Goal: Task Accomplishment & Management: Complete application form

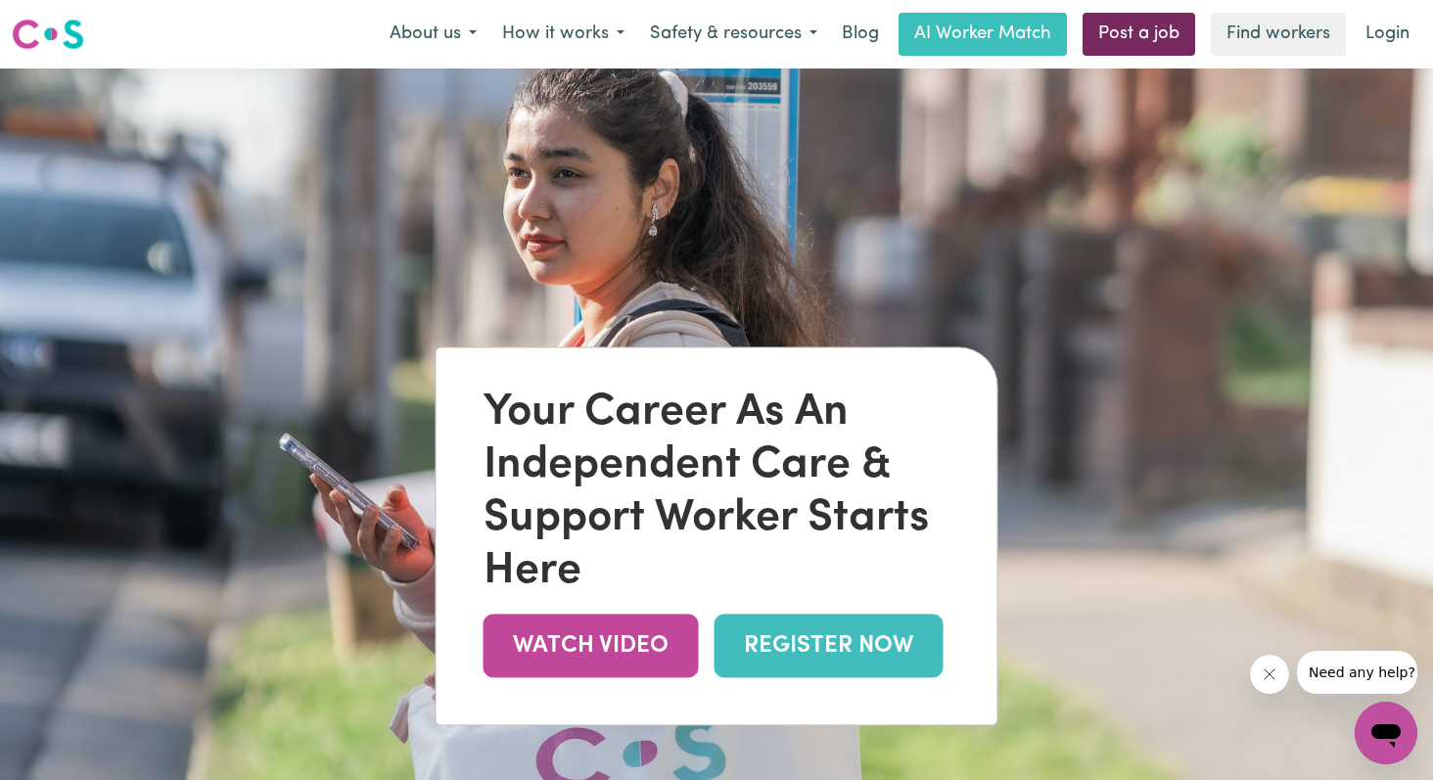
click at [1123, 42] on link "Post a job" at bounding box center [1139, 34] width 113 height 43
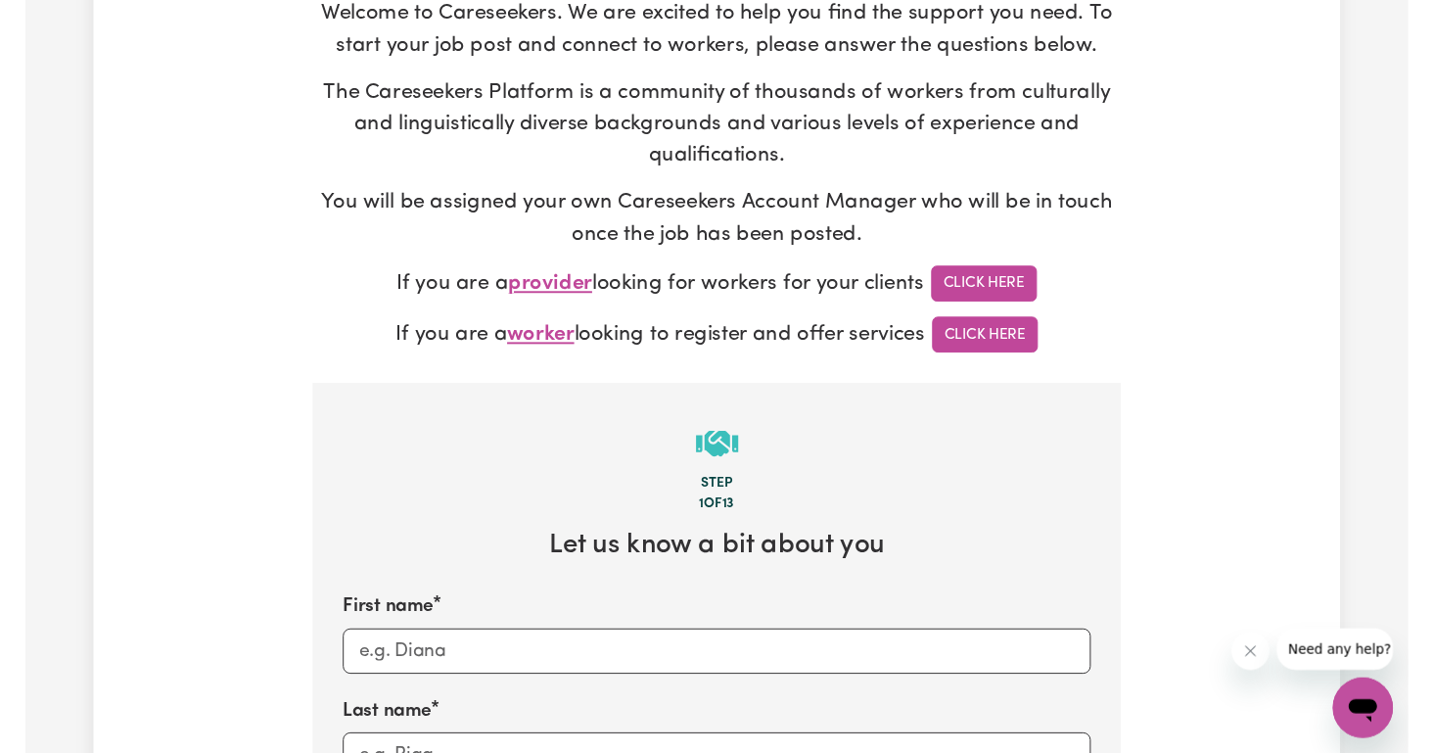
scroll to position [237, 0]
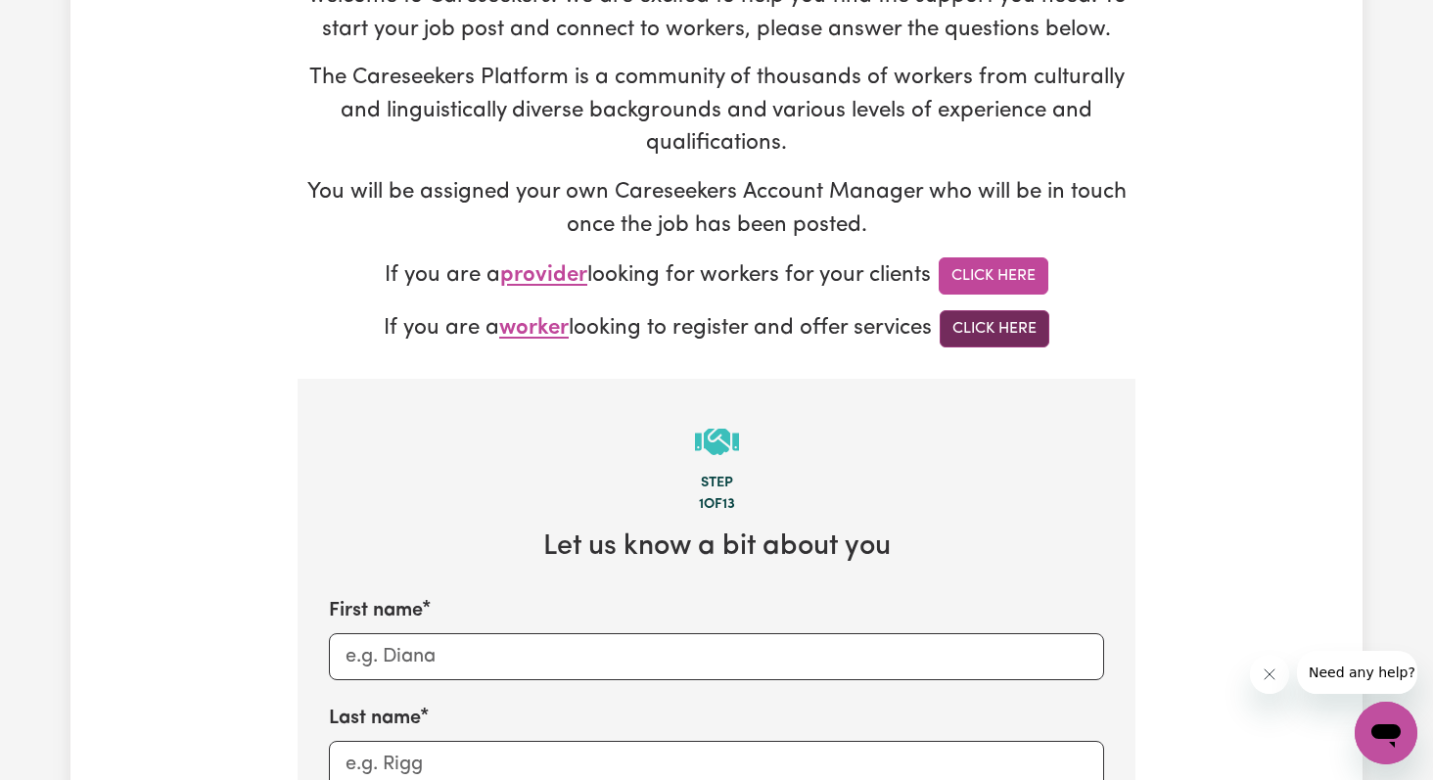
click at [1003, 312] on link "Click Here" at bounding box center [995, 328] width 110 height 37
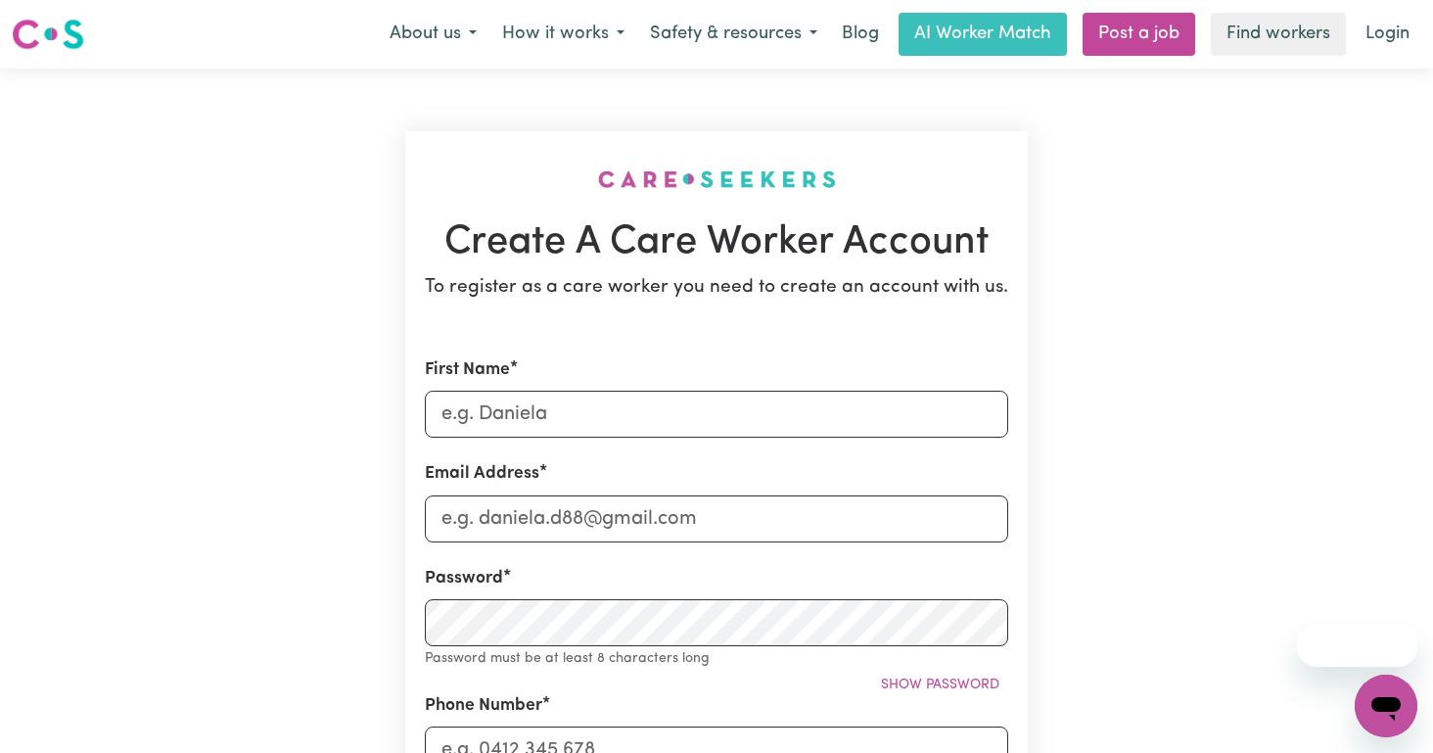
scroll to position [21, 0]
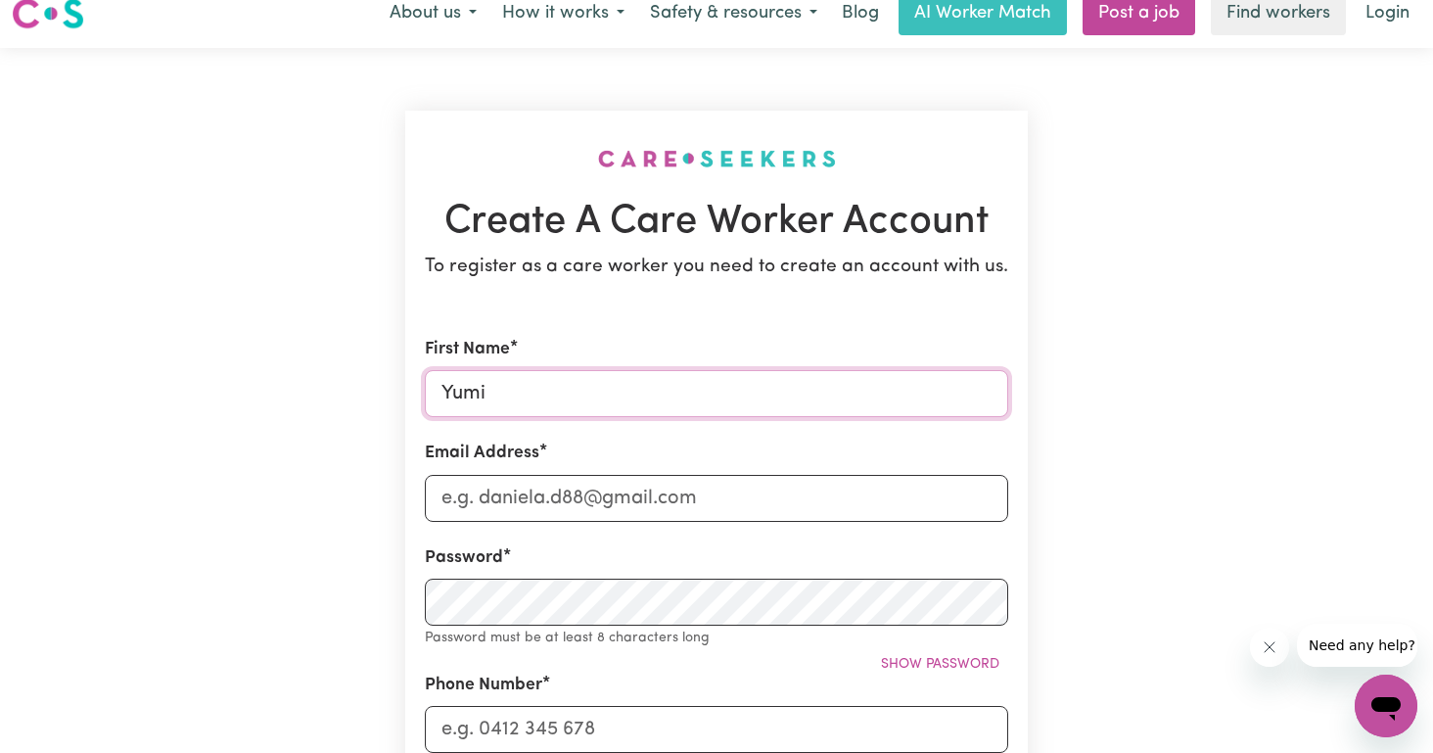
type input "Yumi"
type input "[EMAIL_ADDRESS][DOMAIN_NAME]"
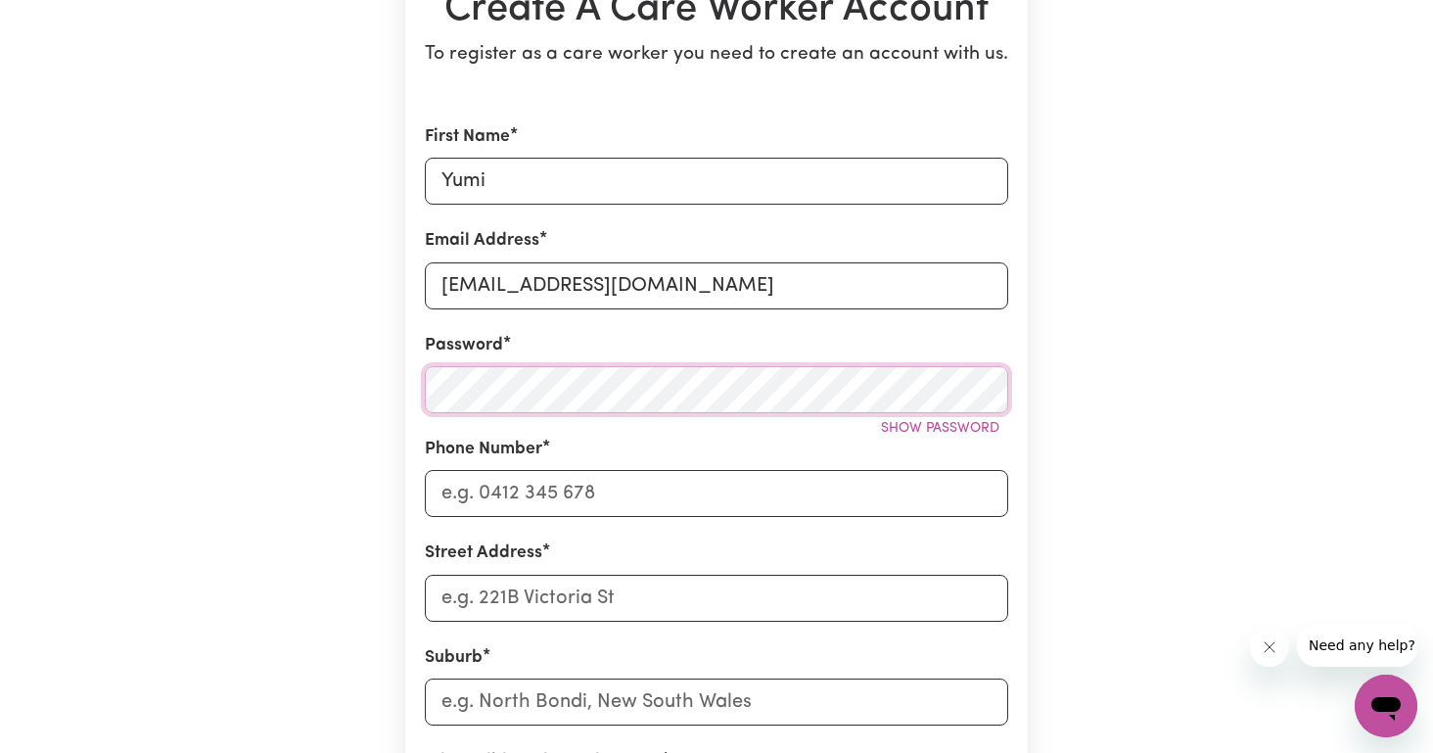
scroll to position [237, 0]
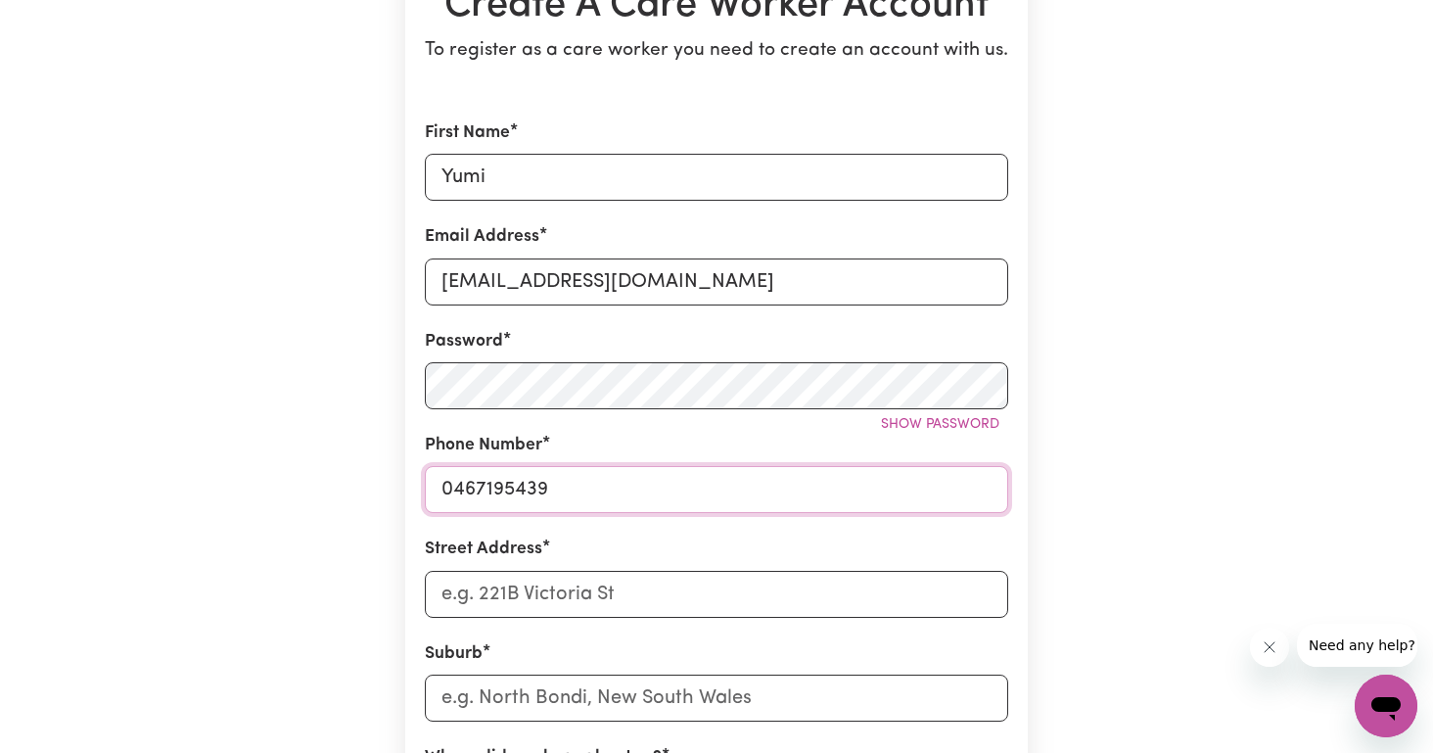
type input "0467195439"
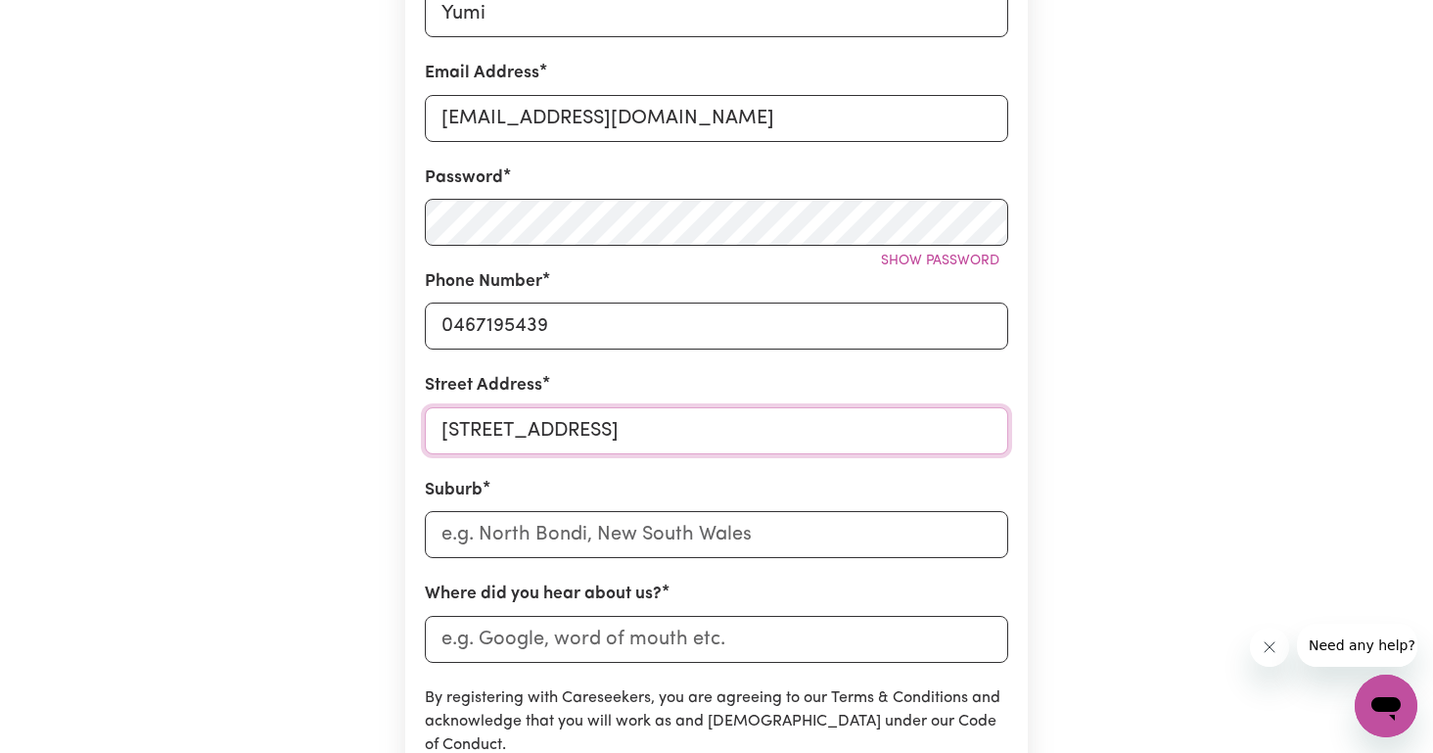
scroll to position [440, 0]
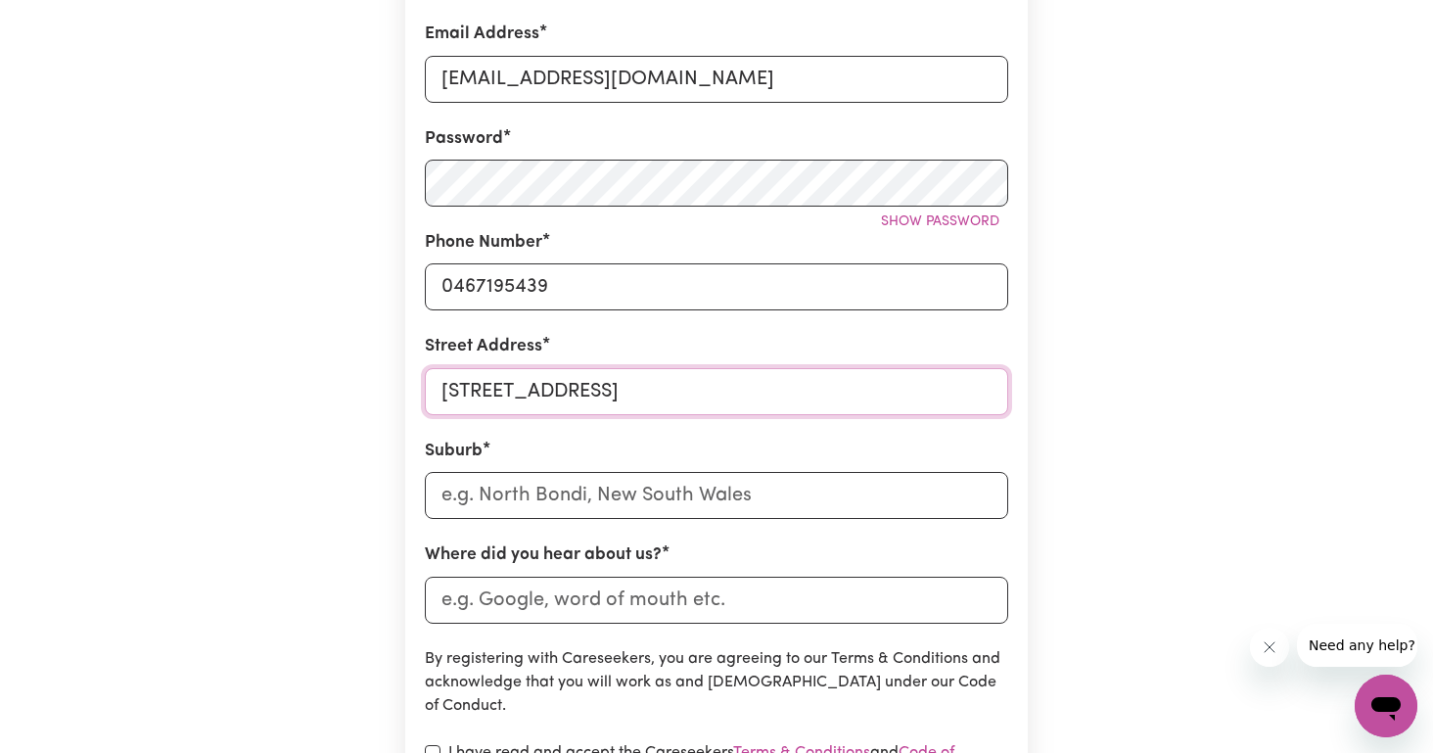
type input "206 Victoria Rd"
click at [595, 501] on input "text" at bounding box center [716, 495] width 583 height 47
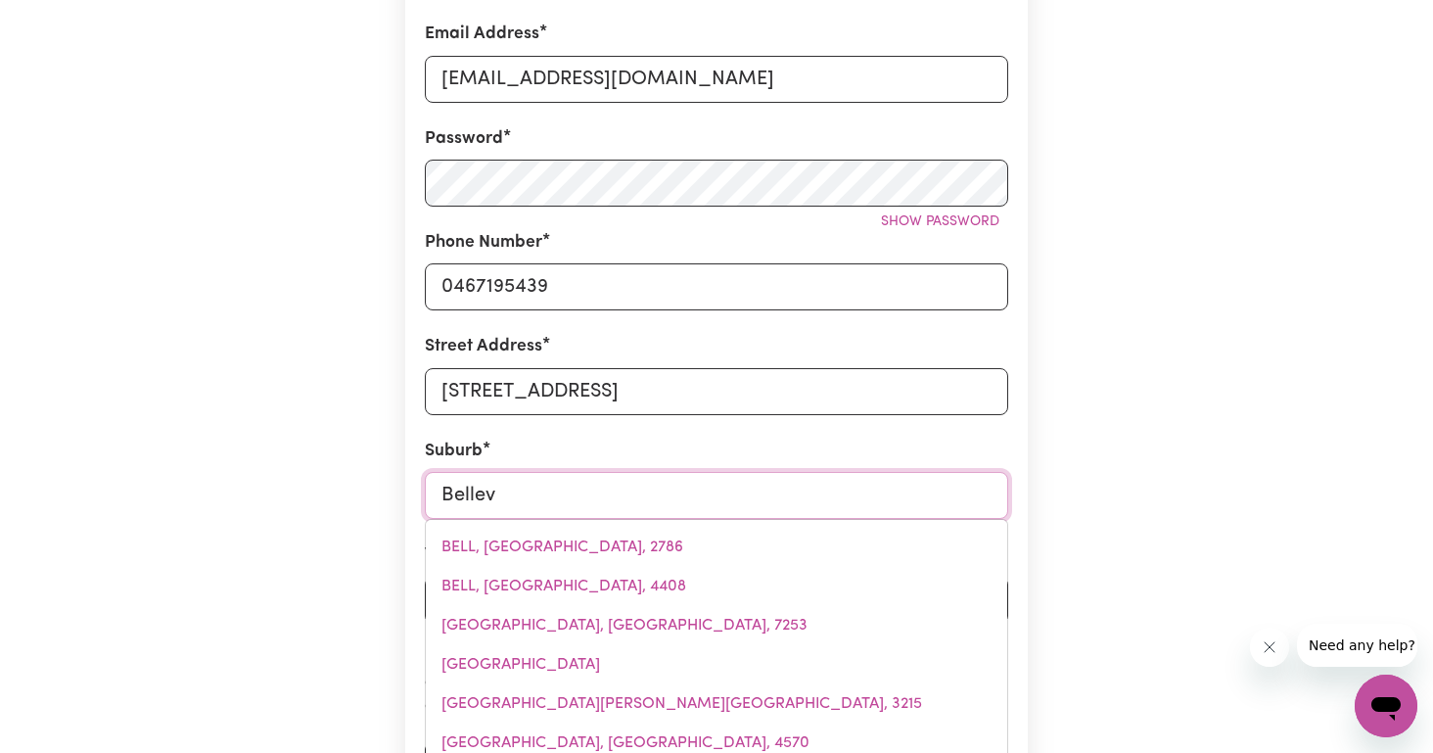
type input "Bellevu"
type input "BellevuE, Queensland, 4892"
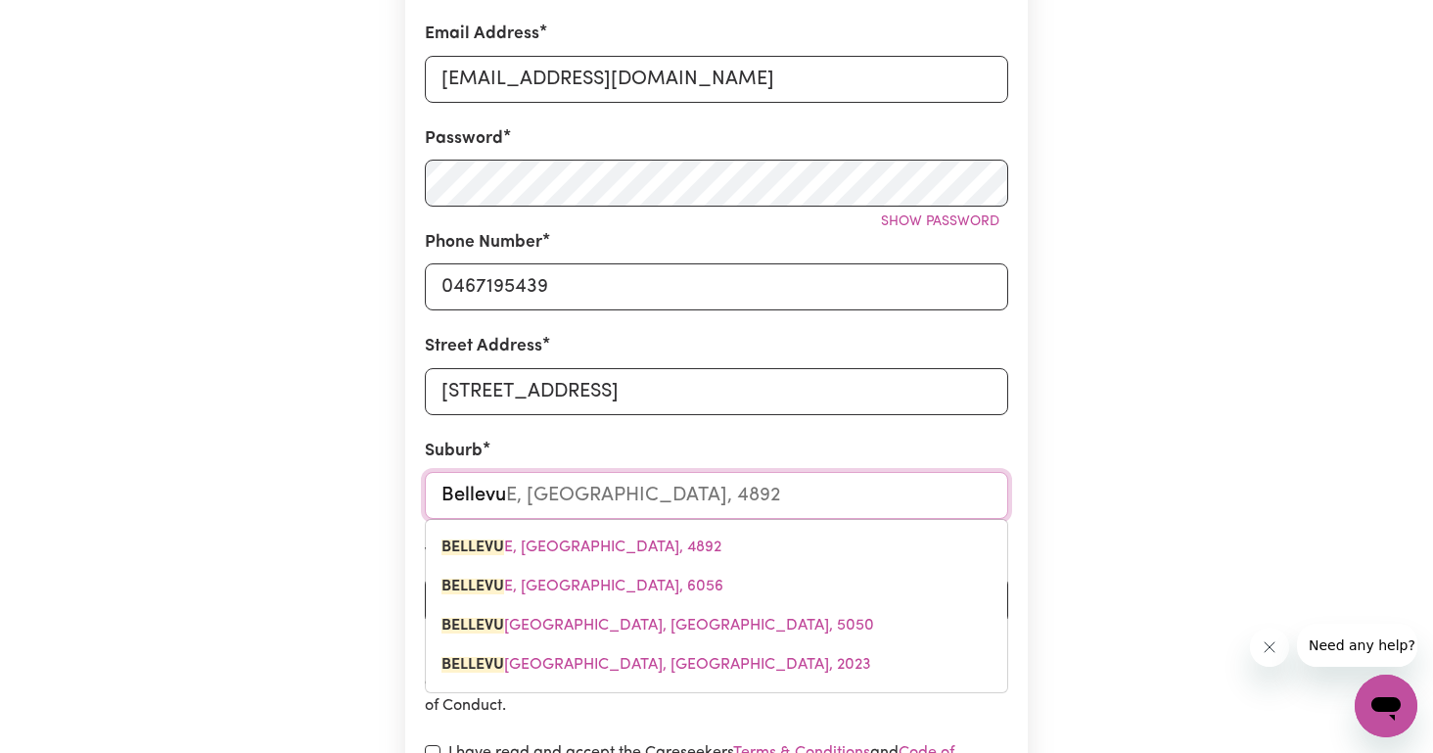
type input "Bellevue"
type input "Bellevue, Queensland, 4892"
type input "Bellevue"
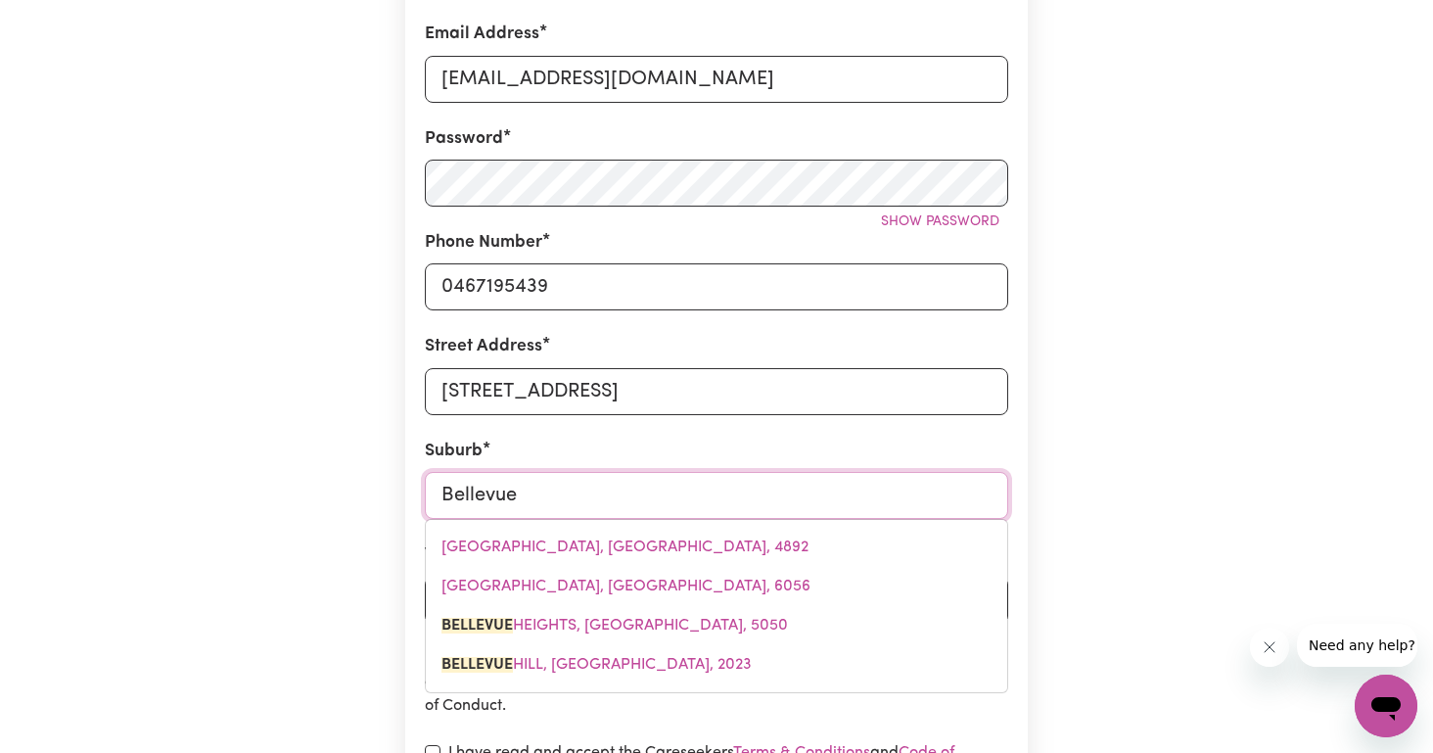
type input "Bellevue H"
type input "Bellevue HEIGHTS, South Australia, 5050"
type input "Bellevue HI"
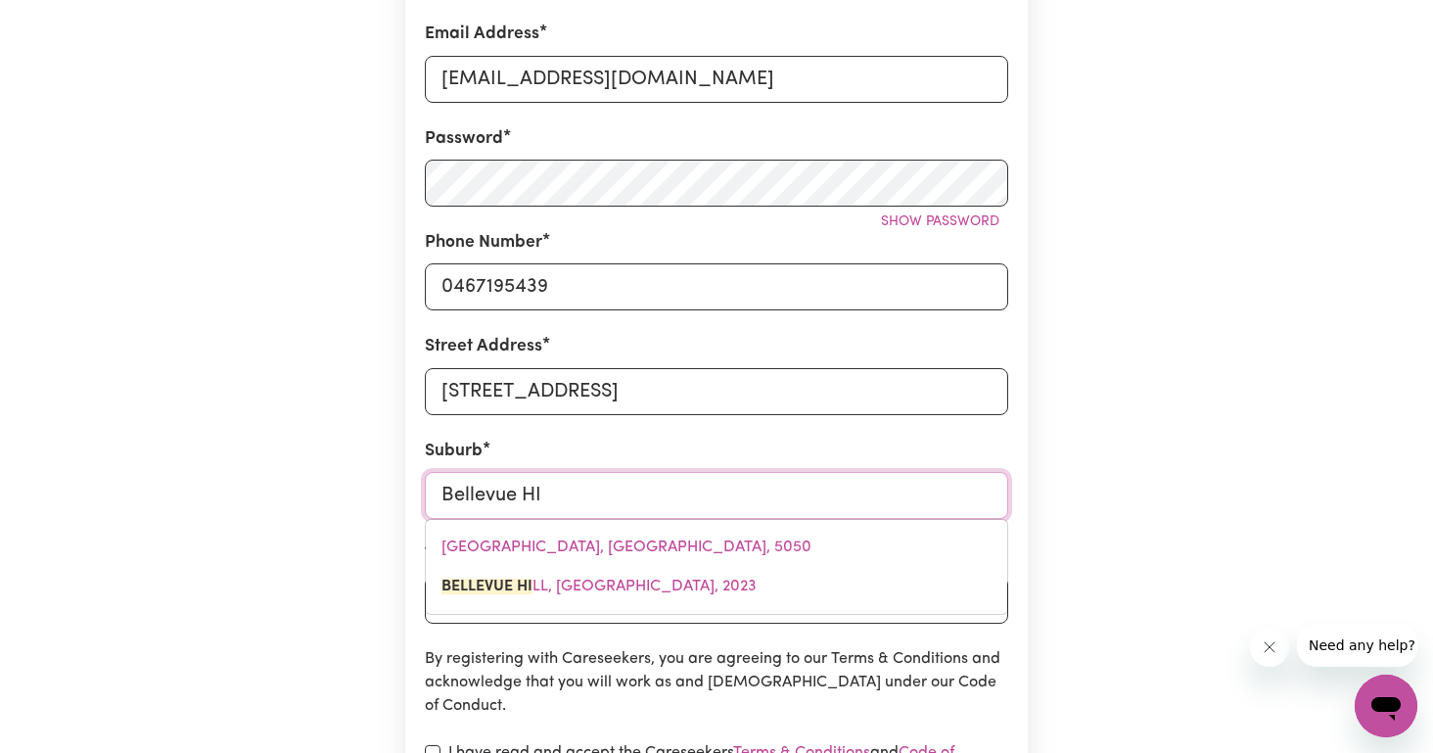
type input "Bellevue HILL, New South Wales, 2023"
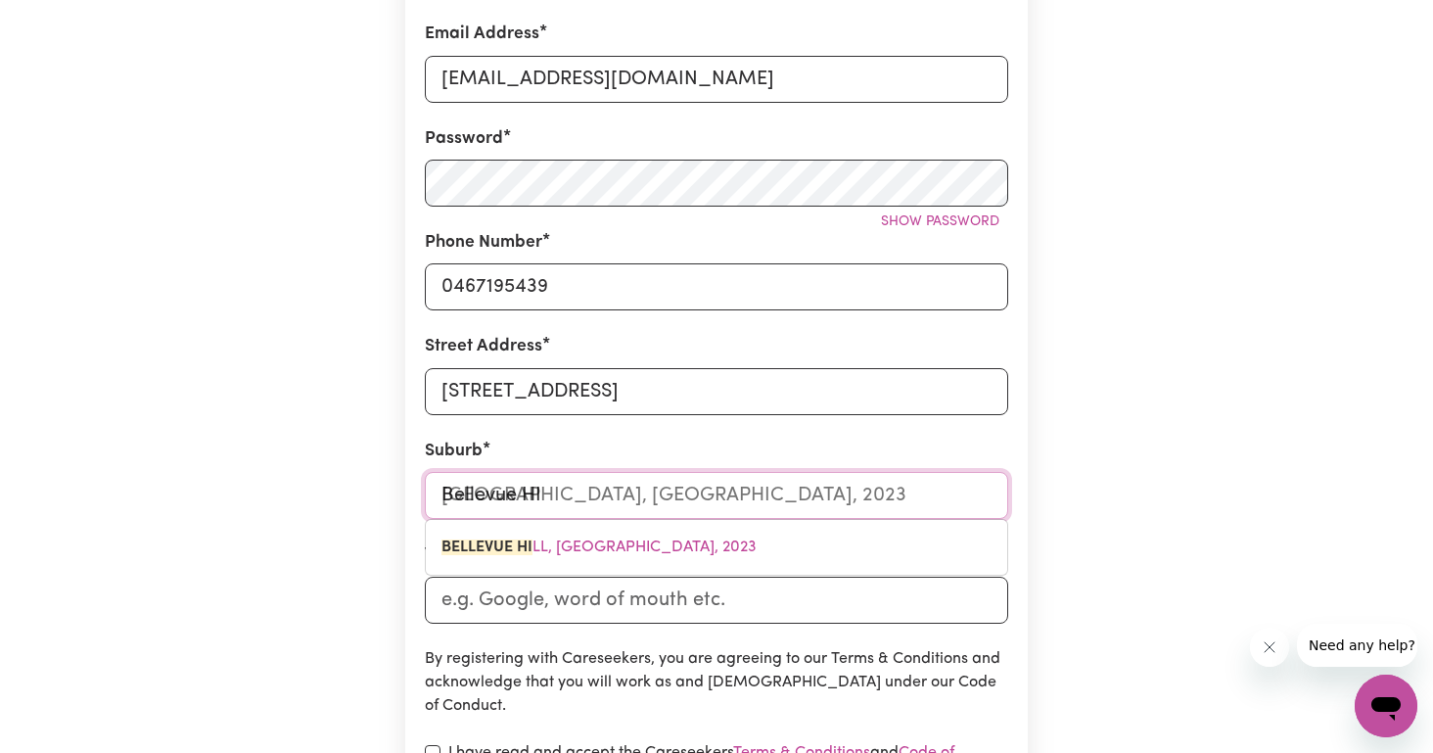
type input "Bellevue HIl"
type input "Bellevue HIlL, New South Wales, 2023"
type input "Bellevue Hill"
type input "Bellevue Hill, New South Wales, 2023"
click at [682, 545] on span "BELLEVUE HILL , New South Wales, 2023" at bounding box center [626, 547] width 368 height 16
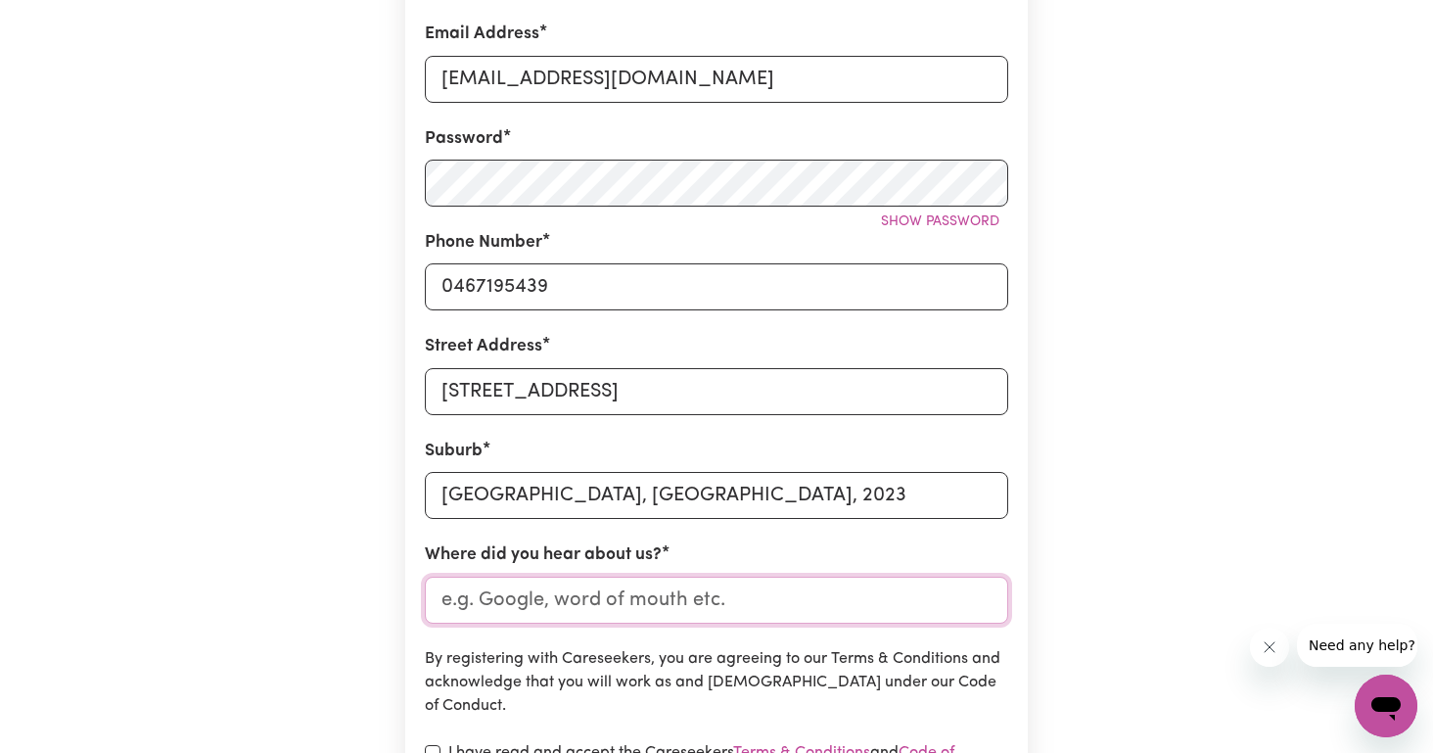
click at [578, 612] on input "Where did you hear about us?" at bounding box center [716, 600] width 583 height 47
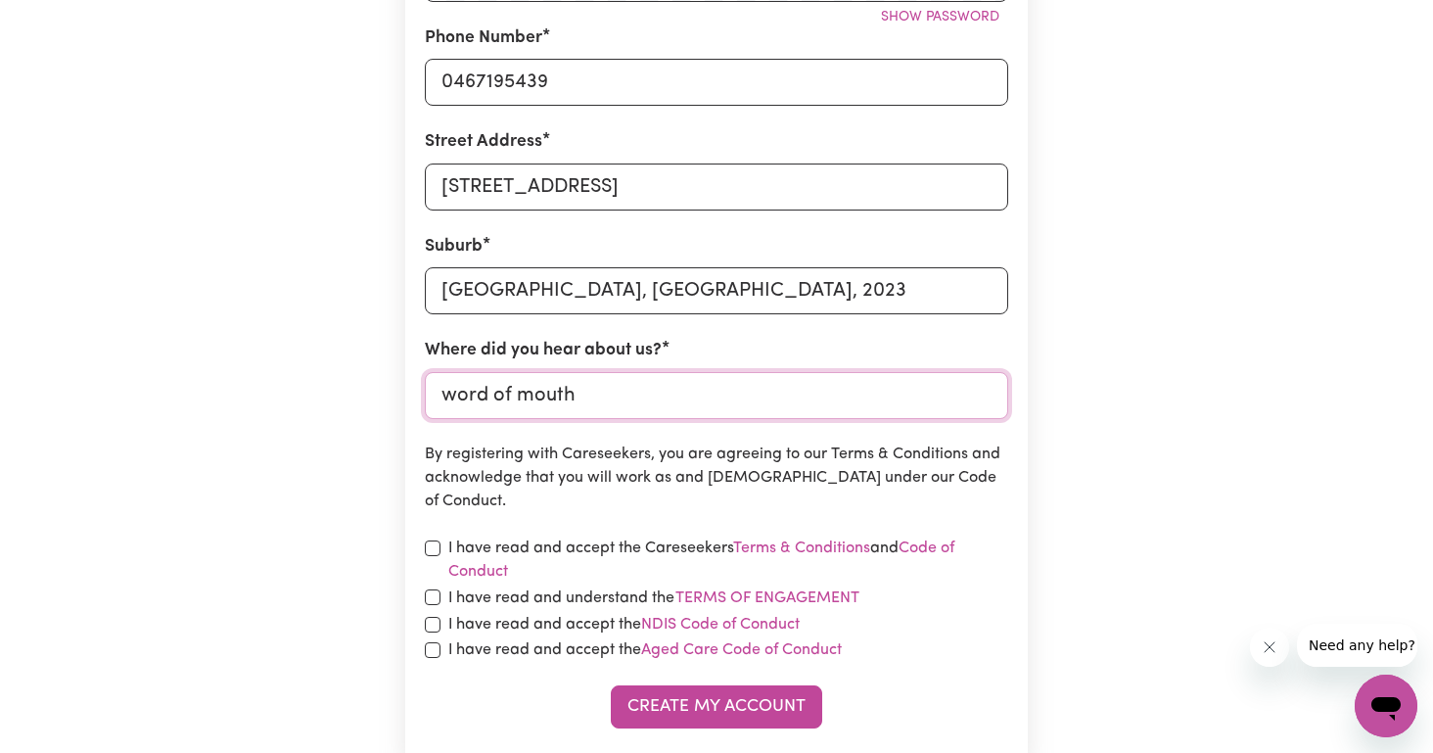
scroll to position [653, 0]
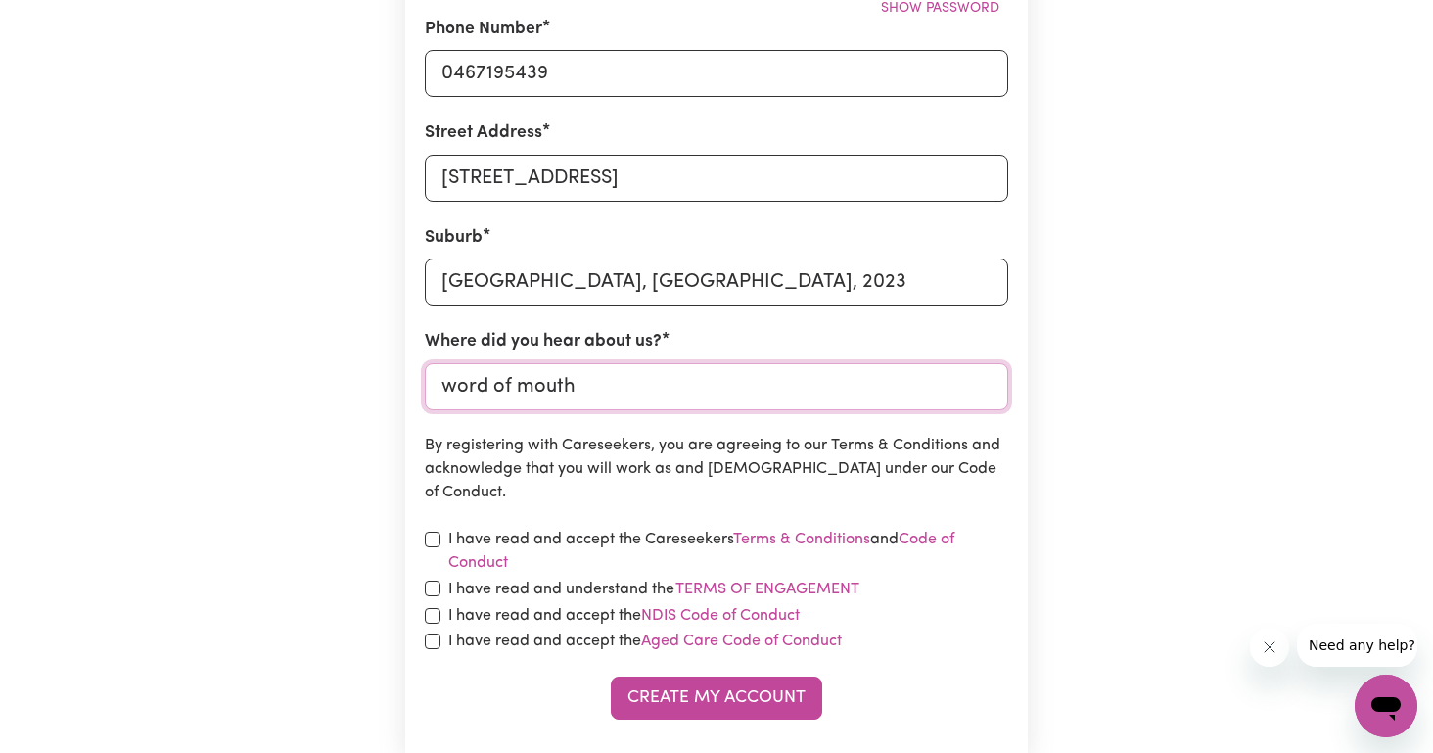
type input "word of mouth"
click at [435, 538] on input "checkbox" at bounding box center [433, 540] width 16 height 16
checkbox input "true"
click at [441, 580] on div "I have read and understand the Terms of Engagement" at bounding box center [716, 589] width 583 height 25
click at [430, 594] on div "I have read and understand the Terms of Engagement" at bounding box center [716, 589] width 583 height 25
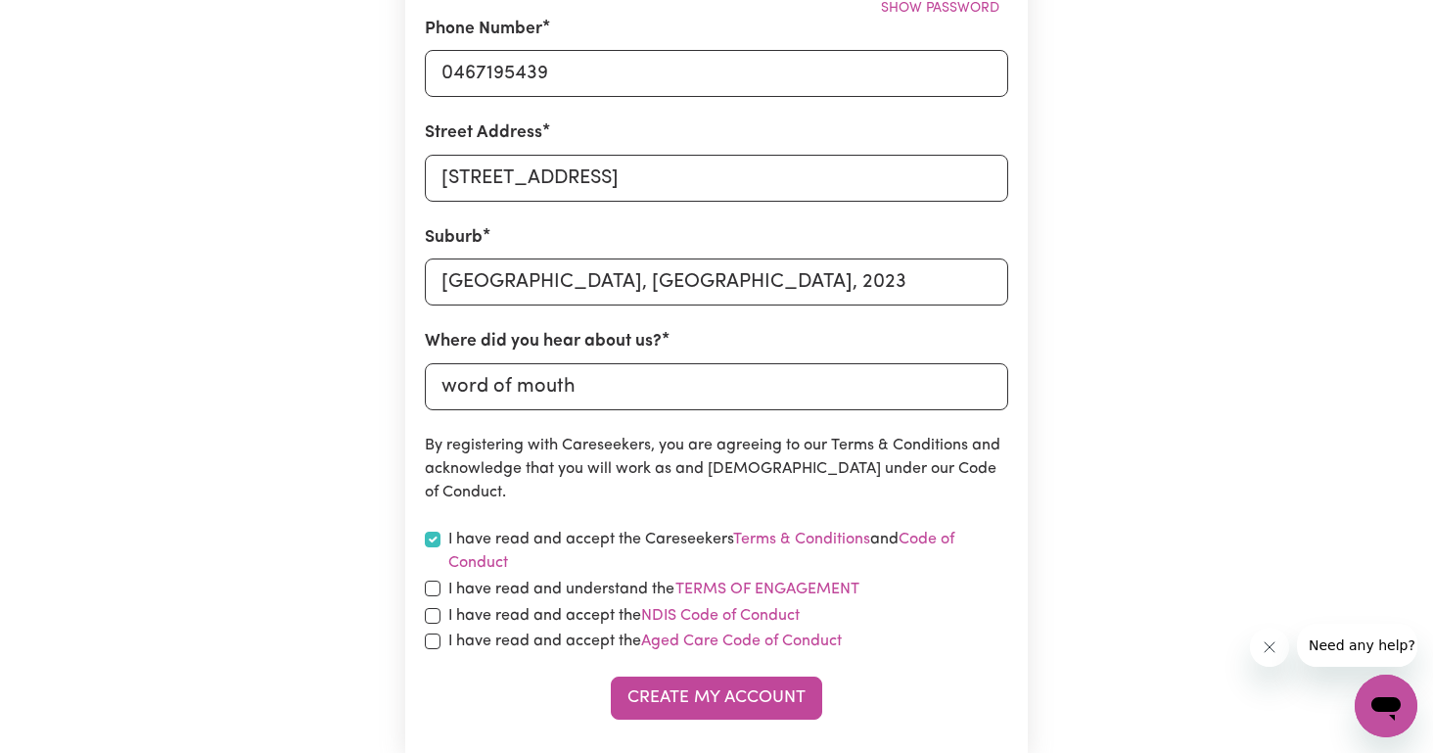
click at [430, 591] on input "checkbox" at bounding box center [433, 589] width 16 height 16
checkbox input "true"
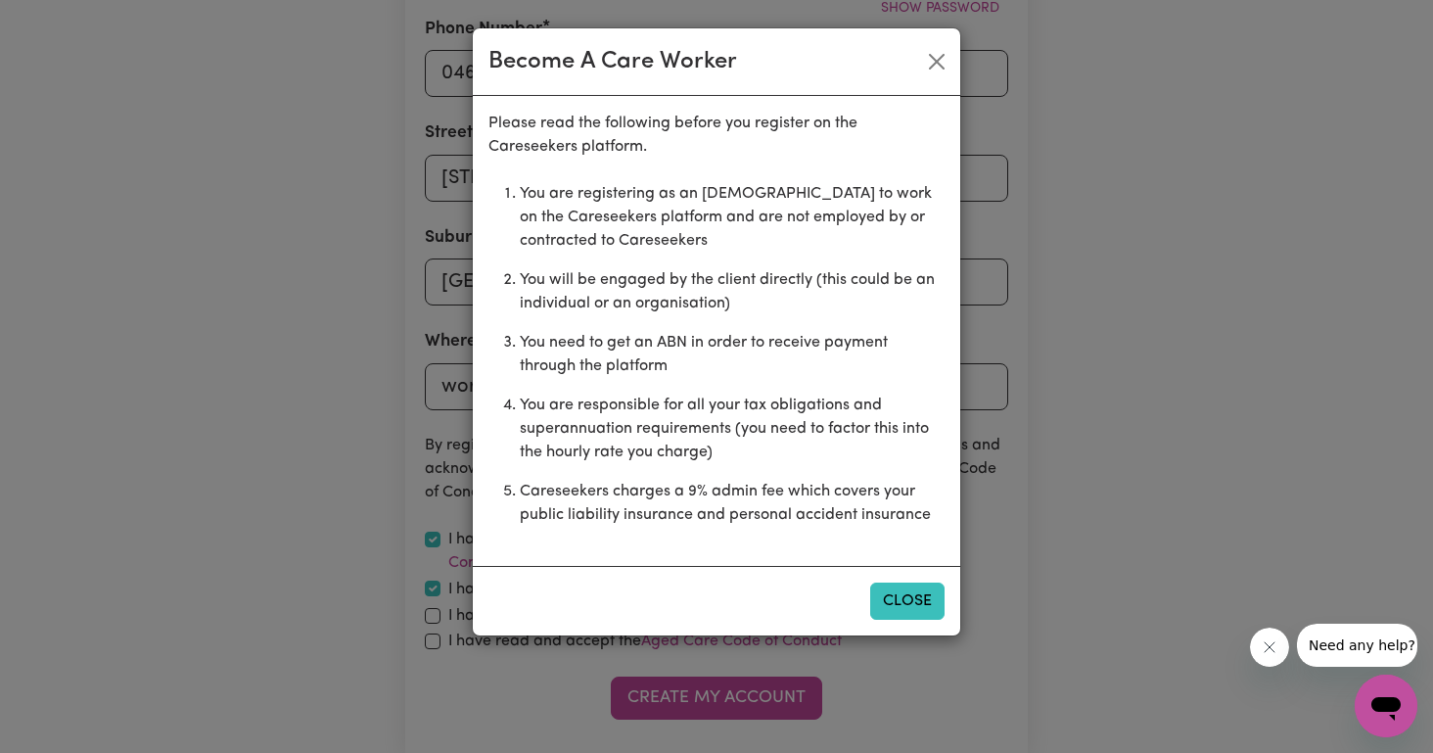
click at [904, 606] on button "Close" at bounding box center [907, 601] width 74 height 37
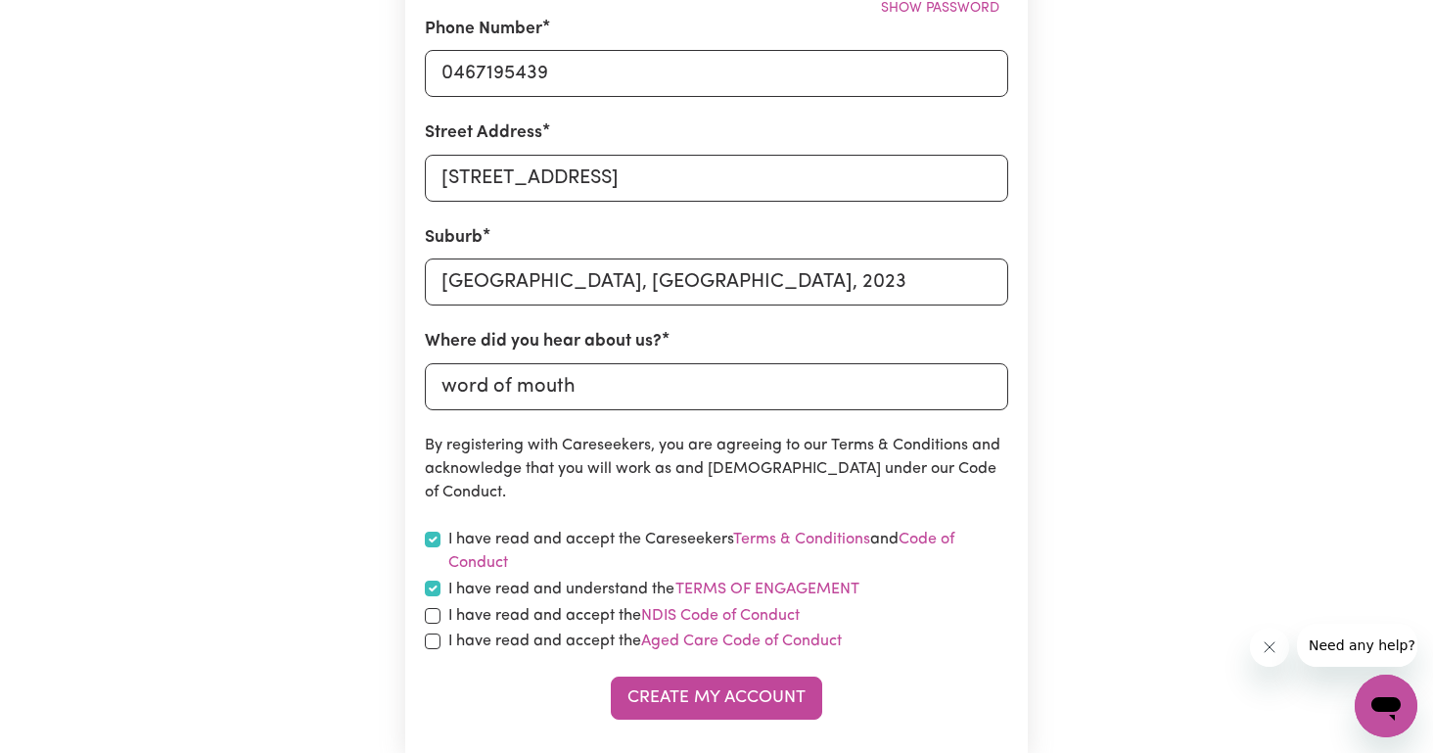
click at [431, 617] on input "checkbox" at bounding box center [433, 616] width 16 height 16
checkbox input "true"
click at [446, 640] on div "I have read and accept the Aged Care Code of Conduct" at bounding box center [716, 641] width 583 height 23
click at [426, 630] on div "I have read and accept the Aged Care Code of Conduct" at bounding box center [716, 641] width 583 height 23
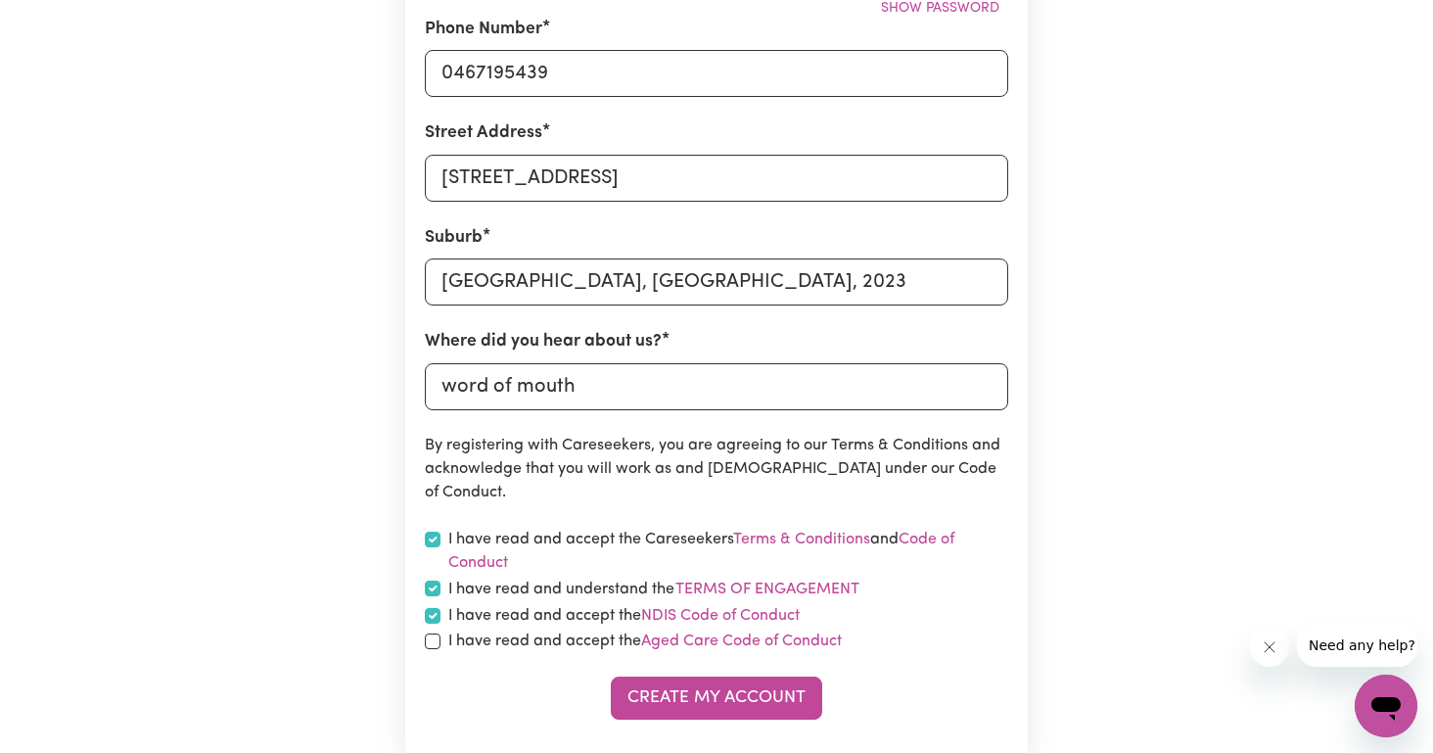
click at [432, 638] on input "checkbox" at bounding box center [433, 641] width 16 height 16
checkbox input "true"
click at [721, 697] on button "Create My Account" at bounding box center [716, 698] width 211 height 43
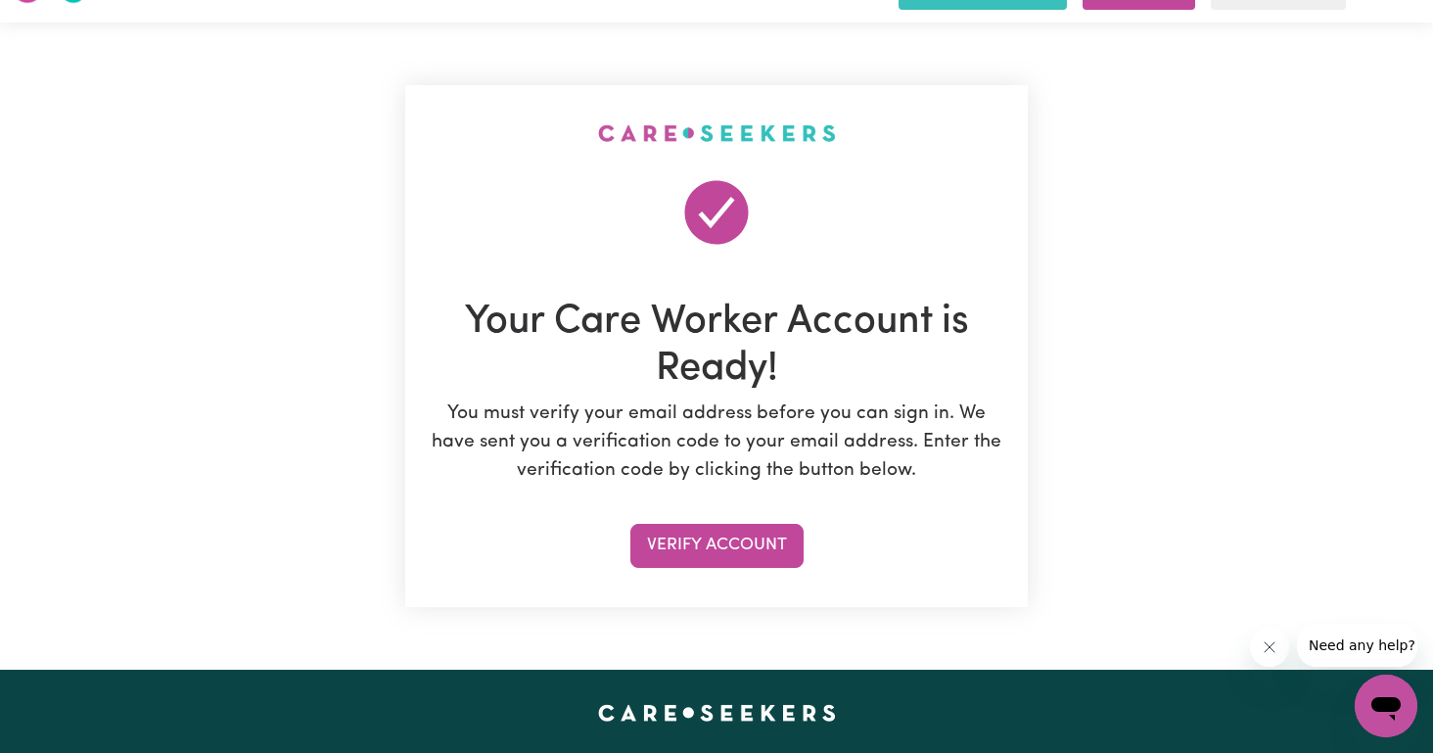
scroll to position [50, 0]
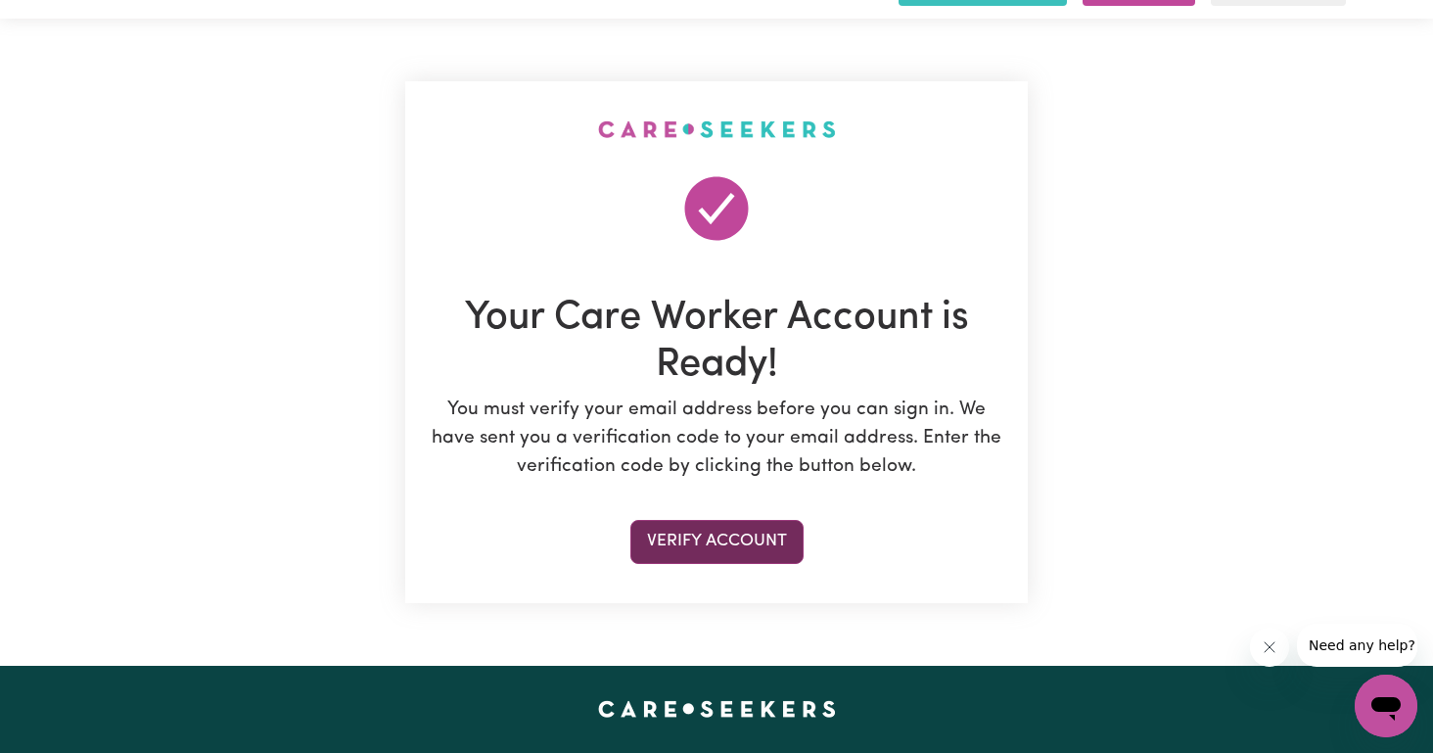
click at [761, 545] on button "Verify Account" at bounding box center [716, 541] width 173 height 43
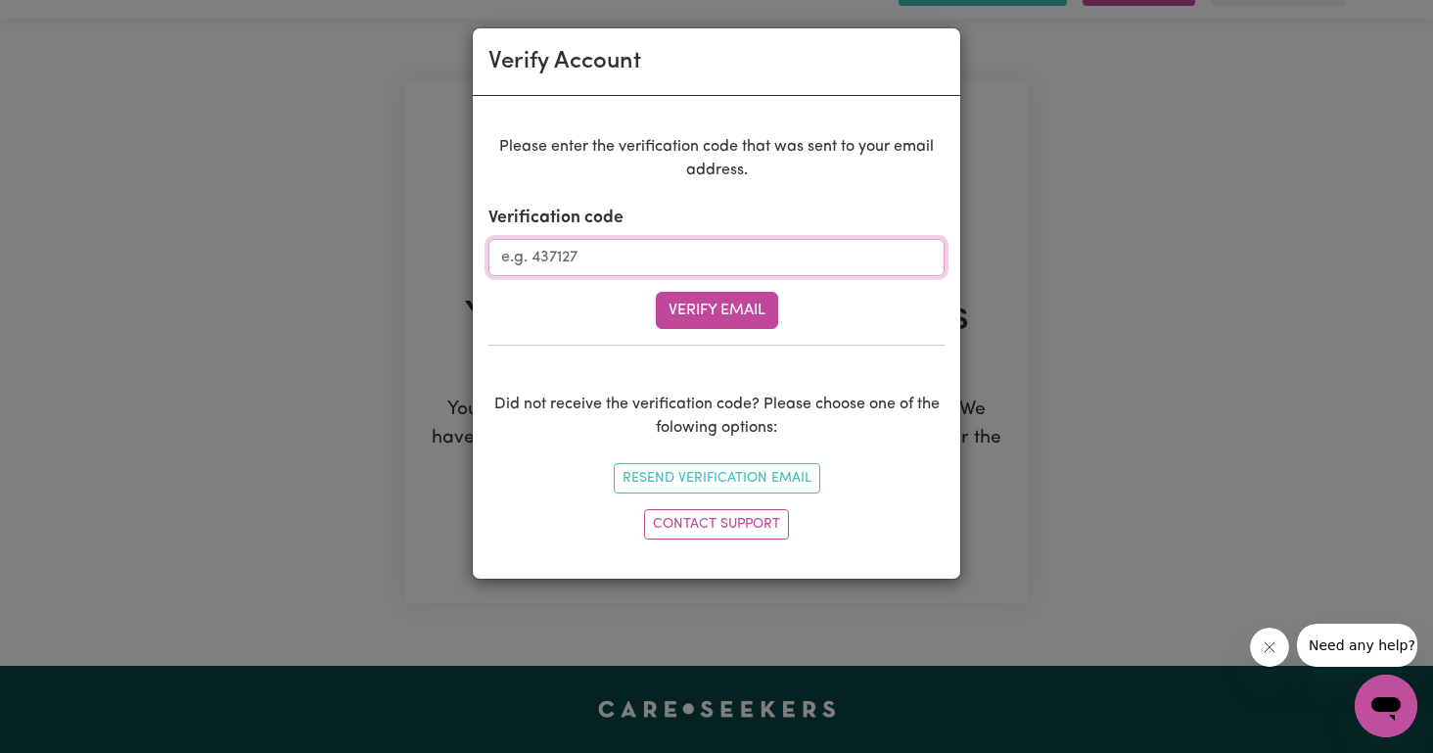
click at [584, 252] on input "Verification code" at bounding box center [717, 257] width 456 height 37
type input "566852"
click at [736, 325] on button "Verify Email" at bounding box center [717, 310] width 122 height 37
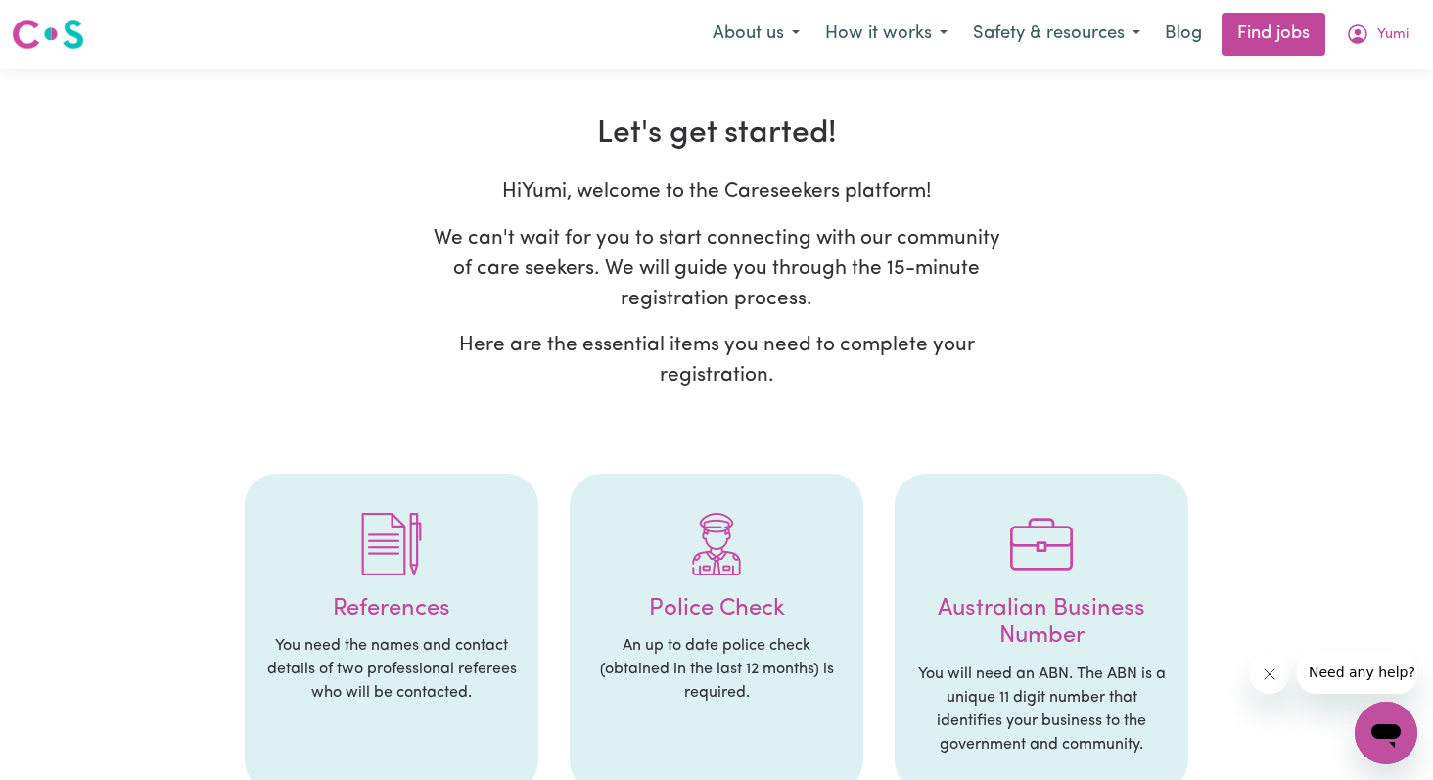
click at [53, 21] on img at bounding box center [48, 34] width 72 height 35
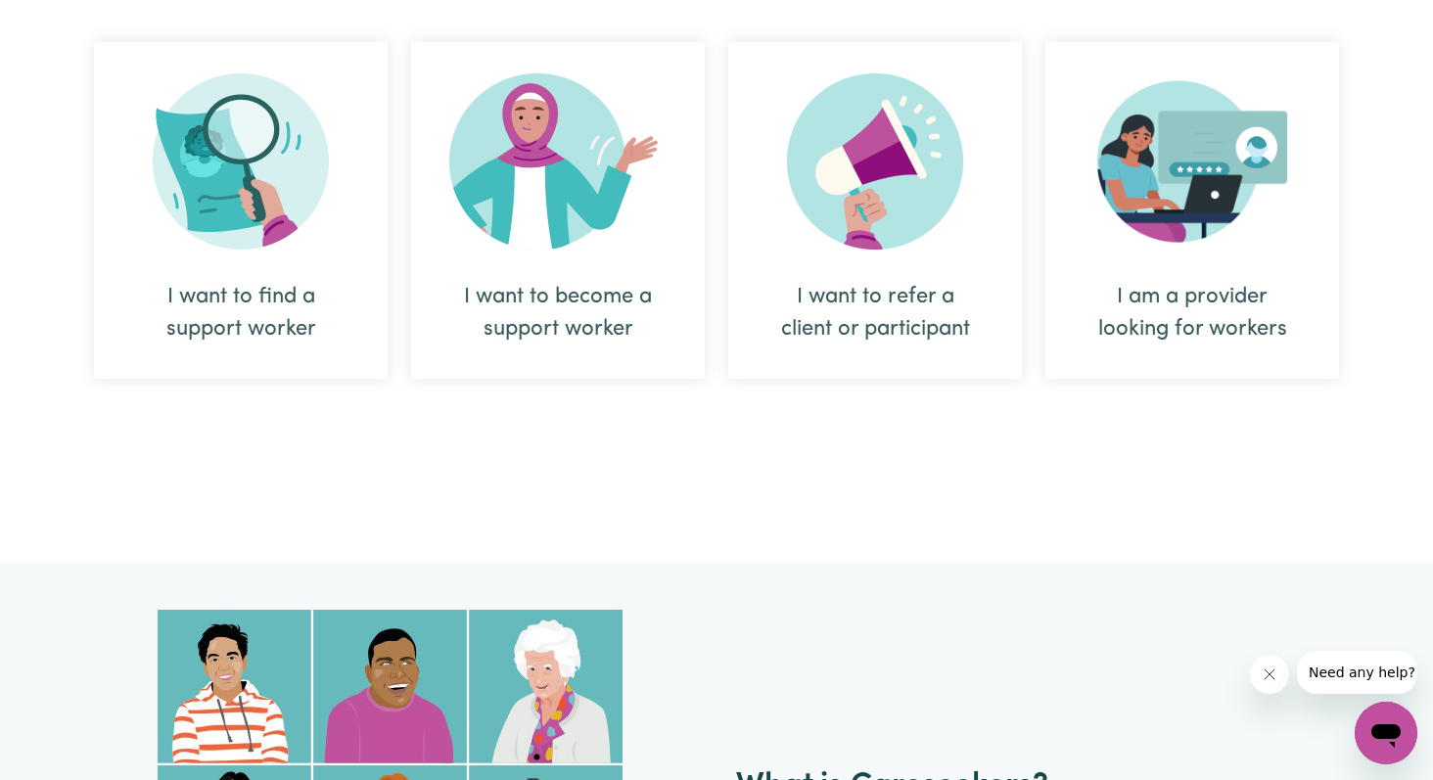
scroll to position [845, 0]
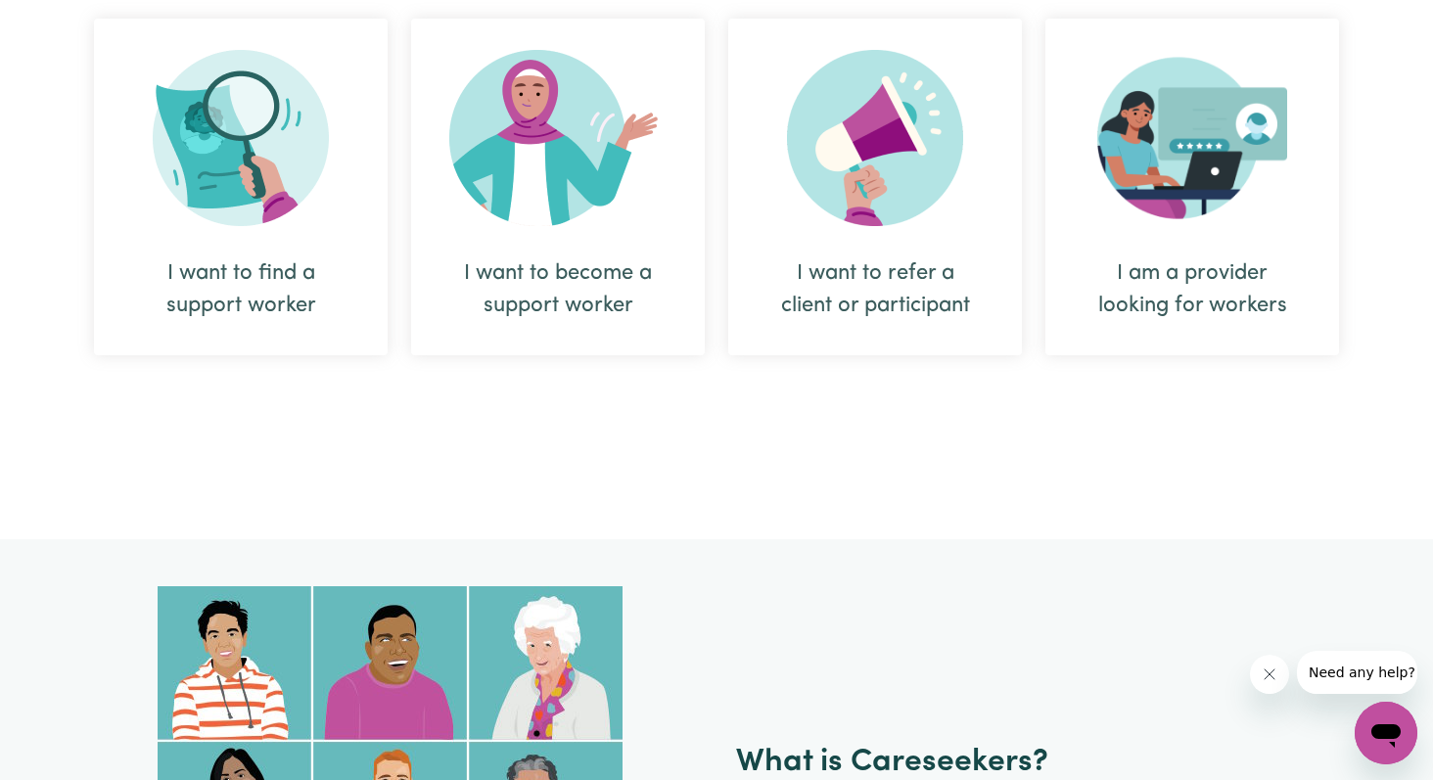
click at [584, 151] on img at bounding box center [557, 138] width 217 height 176
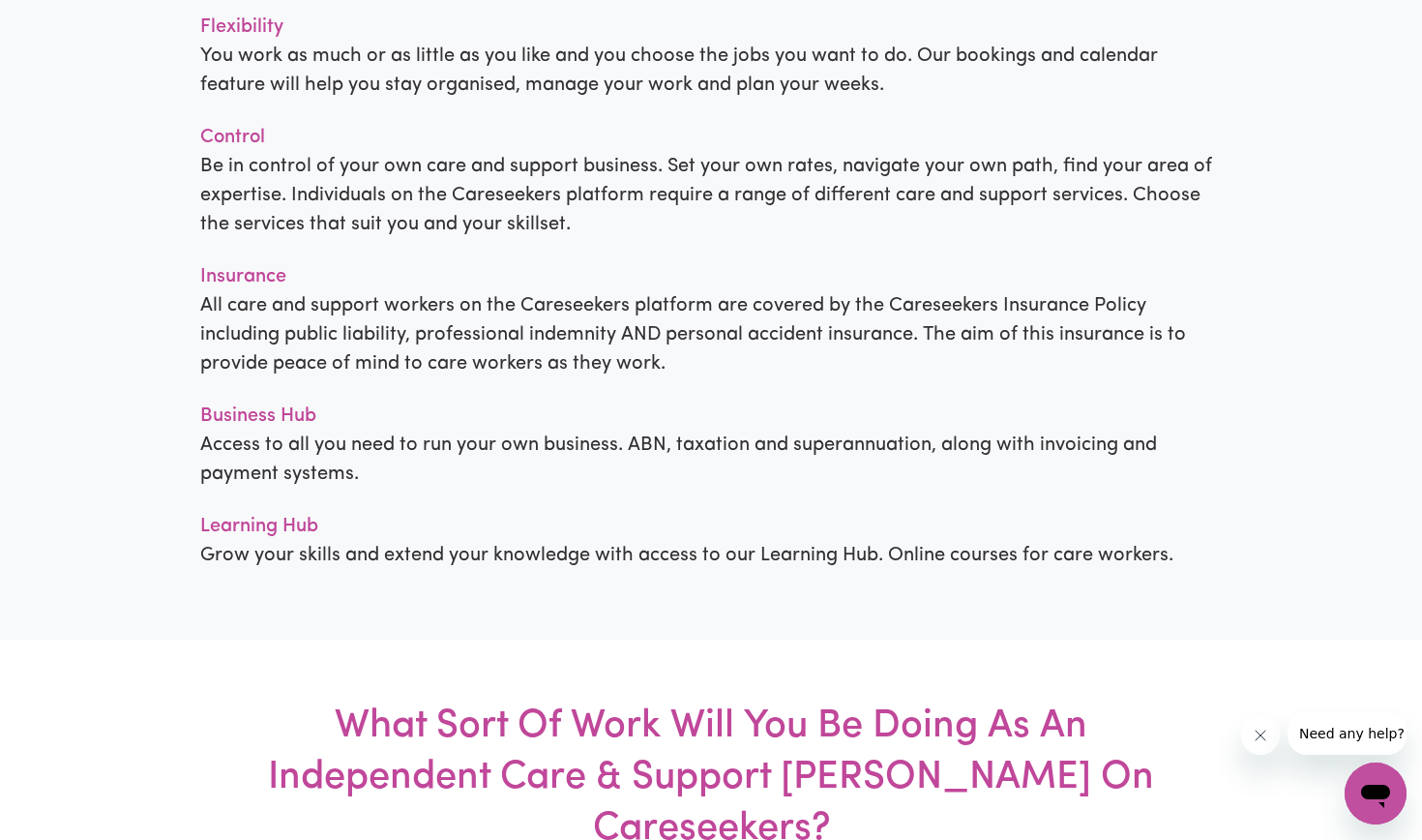
scroll to position [1935, 0]
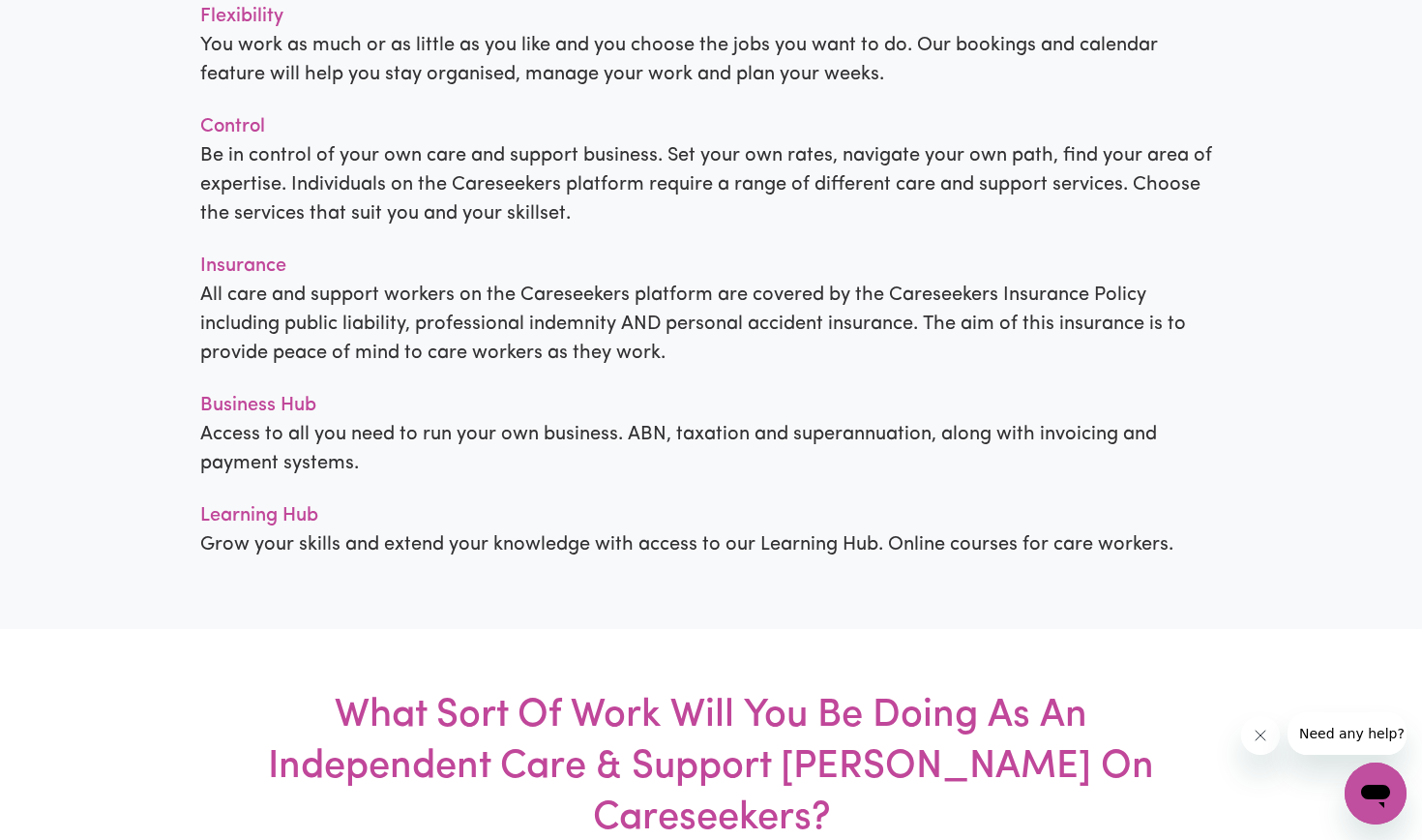
drag, startPoint x: 297, startPoint y: 130, endPoint x: 914, endPoint y: 140, distance: 617.1
drag, startPoint x: 278, startPoint y: 128, endPoint x: 657, endPoint y: 208, distance: 387.4
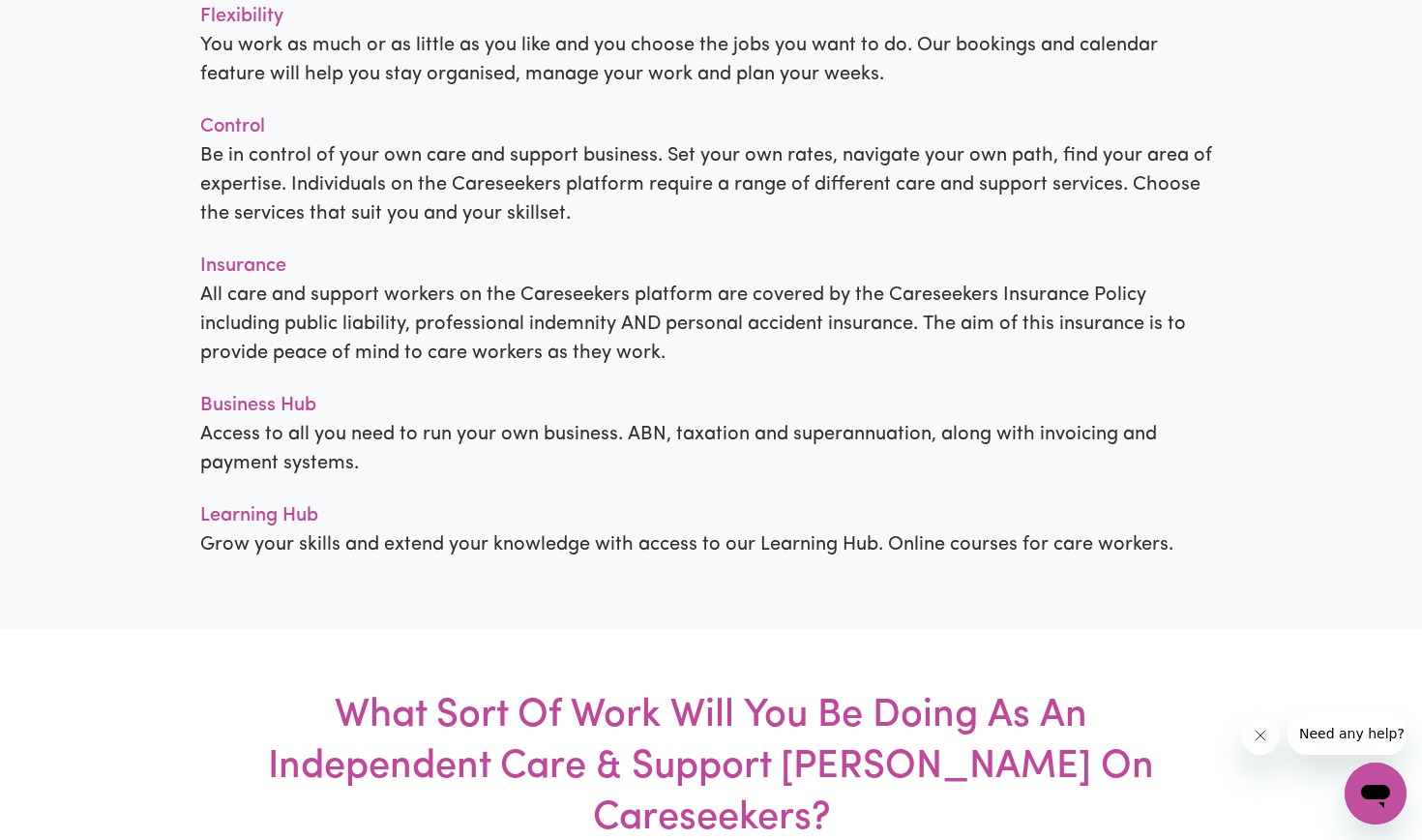
drag, startPoint x: 297, startPoint y: 140, endPoint x: 286, endPoint y: 127, distance: 17.0
drag, startPoint x: 310, startPoint y: 140, endPoint x: 587, endPoint y: 147, distance: 277.1
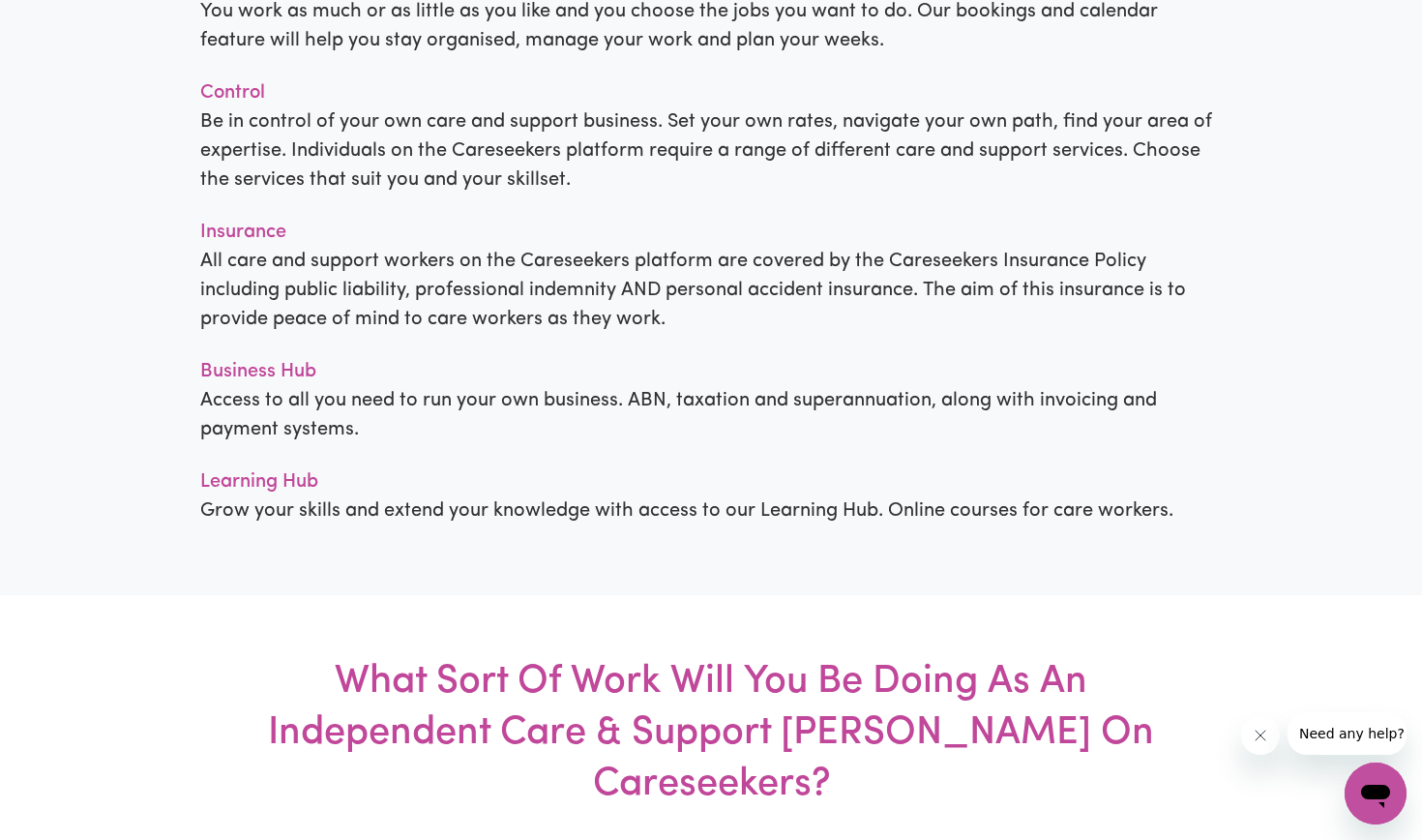
scroll to position [1970, 0]
drag, startPoint x: 299, startPoint y: 109, endPoint x: 548, endPoint y: 173, distance: 257.1
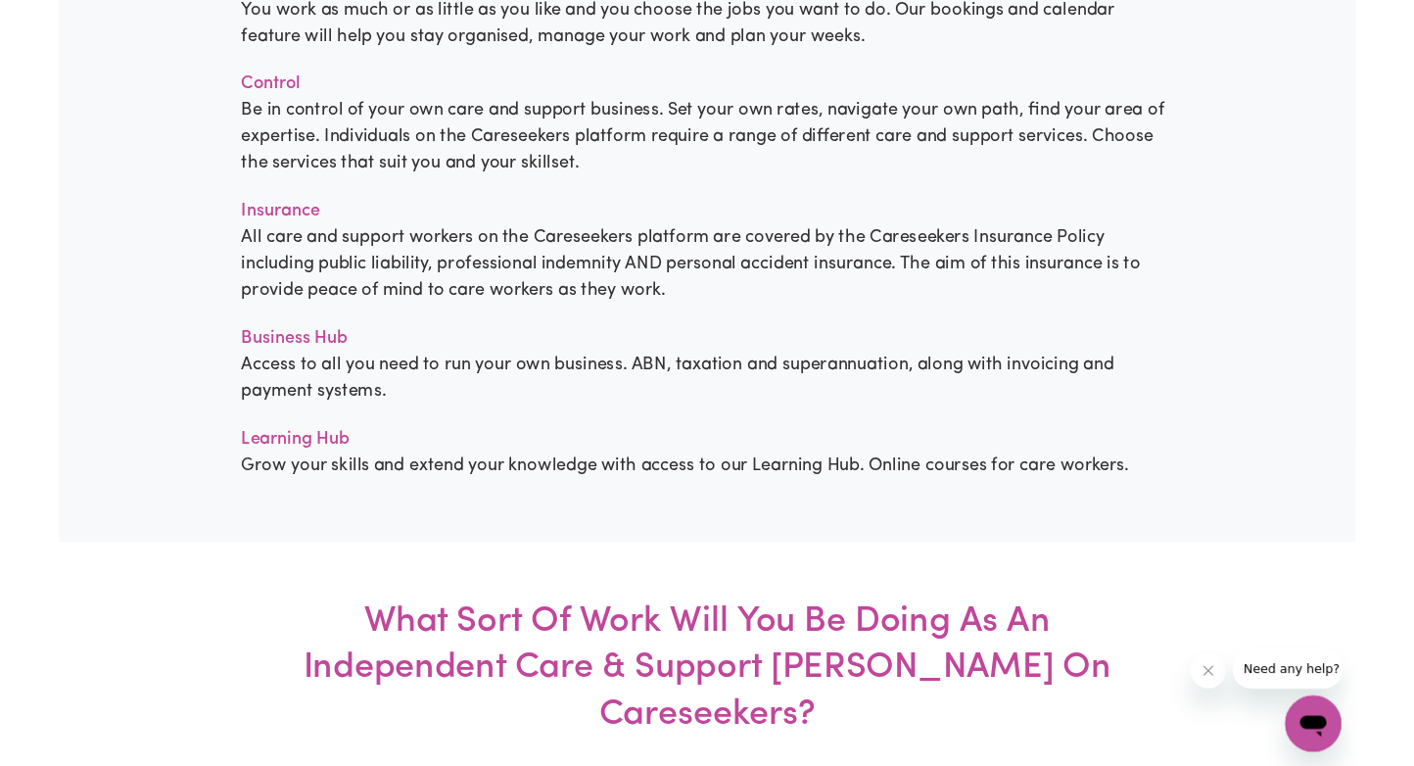
scroll to position [2018, 0]
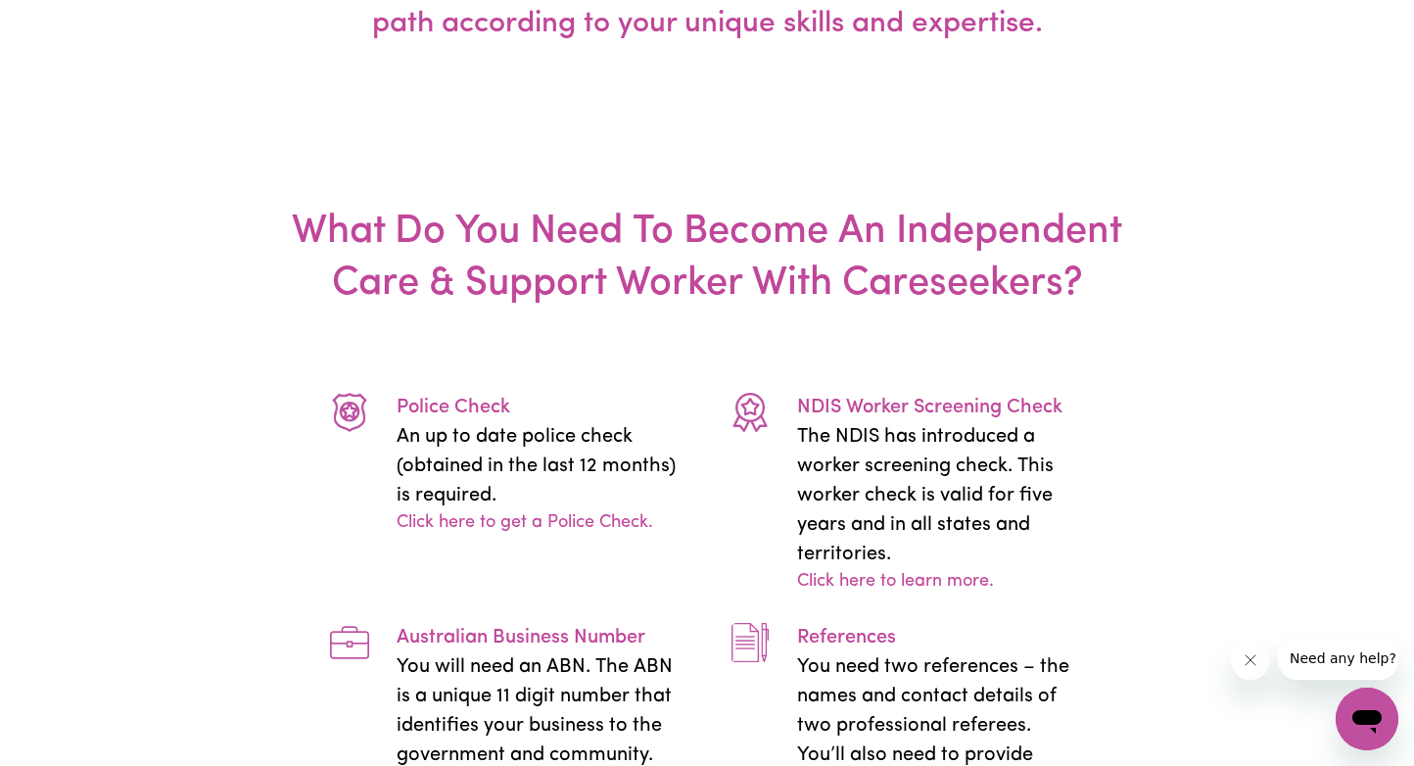
scroll to position [3793, 0]
